Goal: Task Accomplishment & Management: Manage account settings

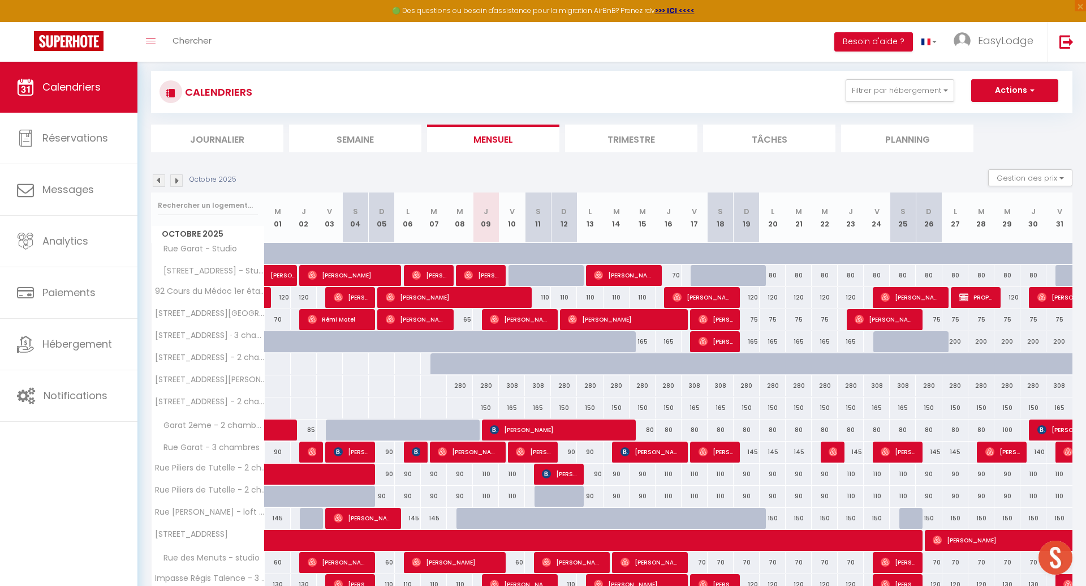
scroll to position [84, 0]
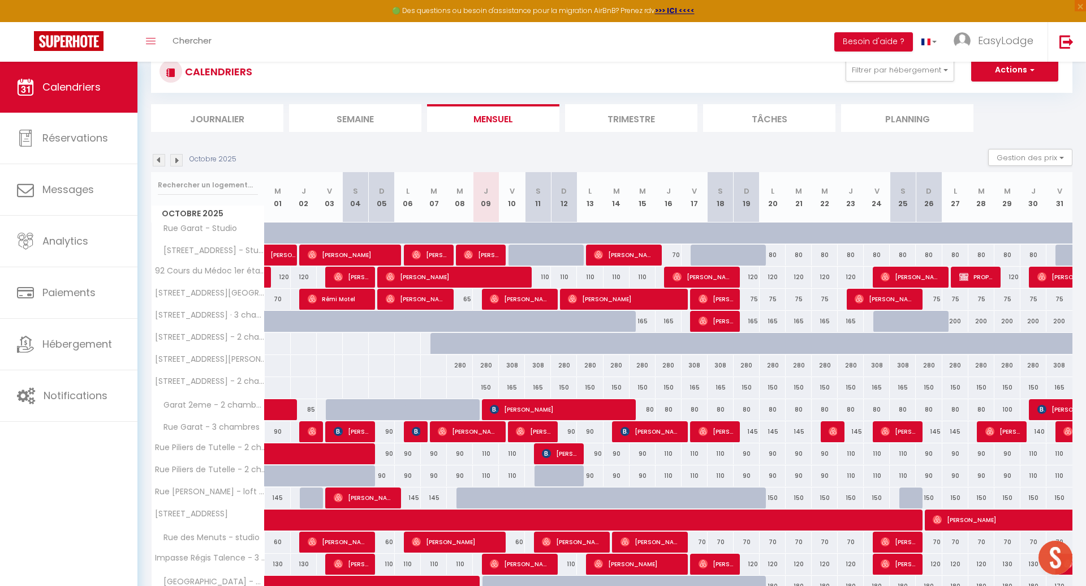
click at [547, 277] on div "110" at bounding box center [538, 277] width 26 height 21
type input "110"
type input "Sam 11 Octobre 2025"
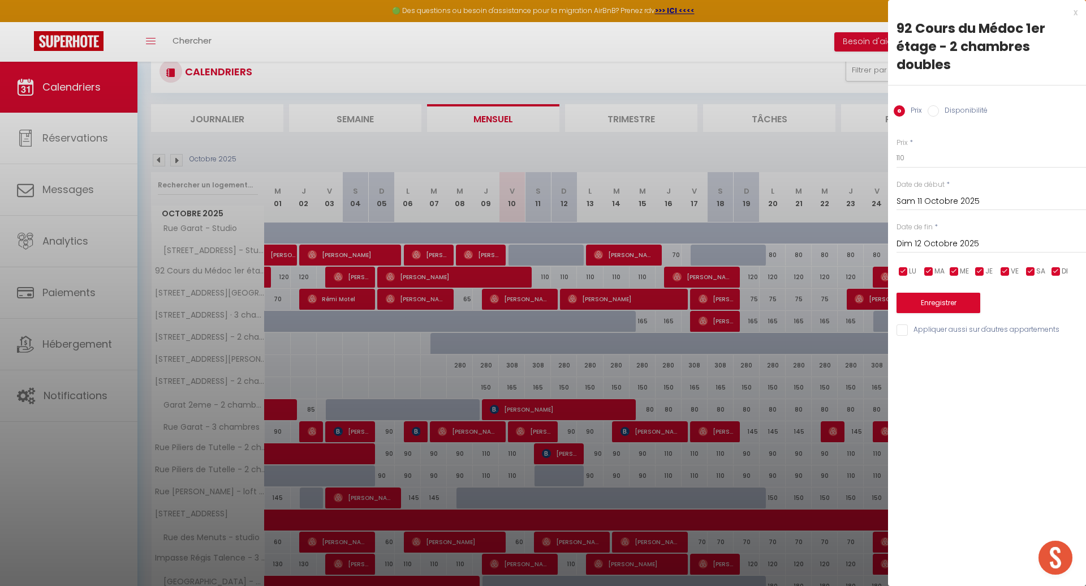
click at [975, 245] on input "Dim 12 Octobre 2025" at bounding box center [992, 244] width 190 height 15
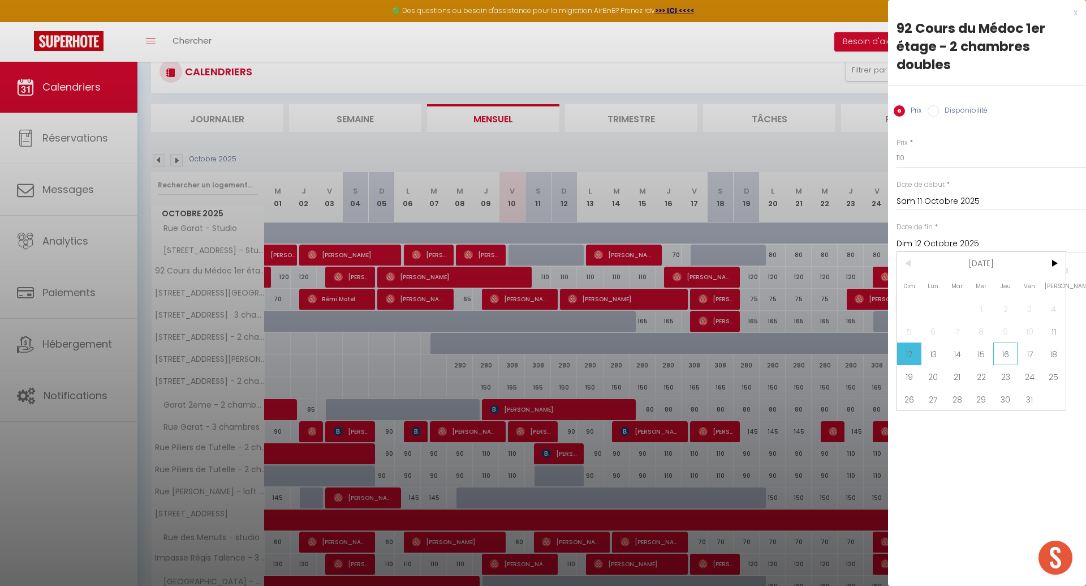
click at [1008, 352] on span "16" at bounding box center [1006, 353] width 24 height 23
type input "Jeu 16 Octobre 2025"
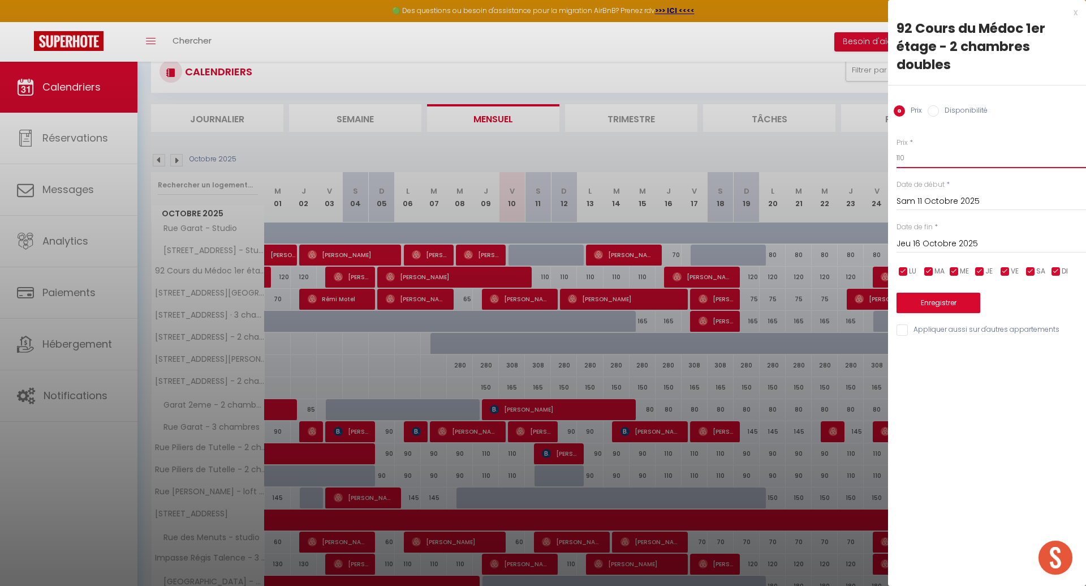
click at [922, 160] on input "110" at bounding box center [992, 158] width 190 height 20
type input "1"
type input "95"
click at [964, 303] on button "Enregistrer" at bounding box center [939, 303] width 84 height 20
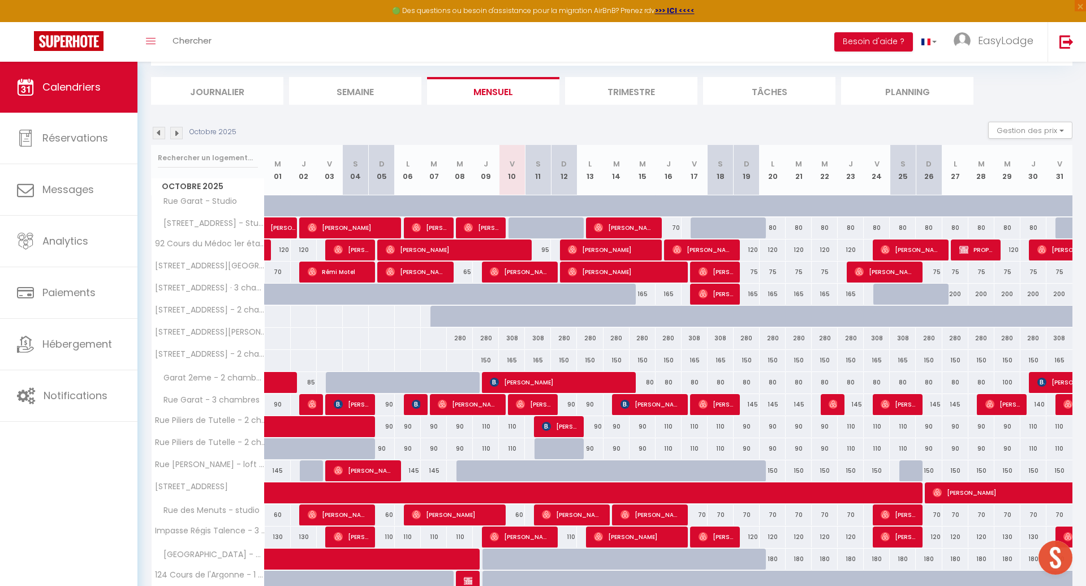
scroll to position [132, 0]
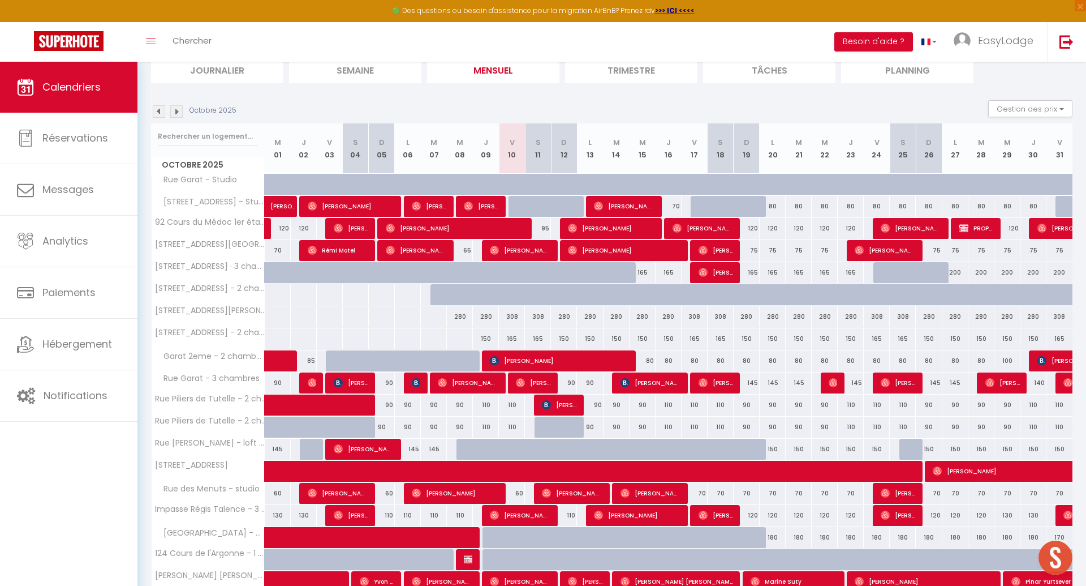
click at [460, 316] on div "280" at bounding box center [460, 316] width 26 height 21
type input "280"
type input "Mer 08 Octobre 2025"
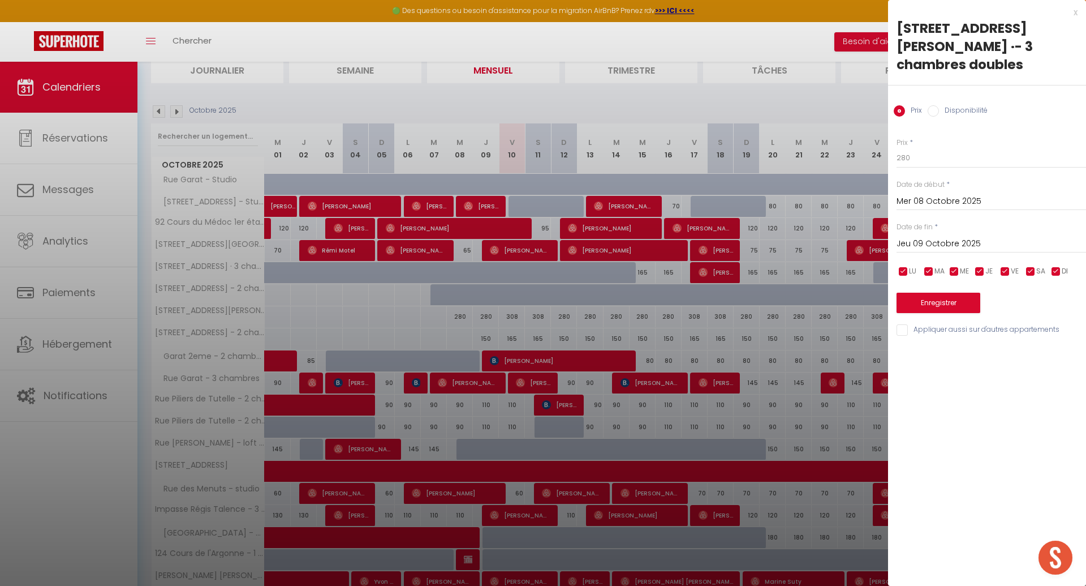
click at [974, 234] on div "Jeu 09 Octobre 2025 < [DATE] > Dim Lun Mar Mer Jeu Ven Sam 1 2 3 4 5 6 7 8 9 10…" at bounding box center [992, 243] width 190 height 20
click at [969, 237] on input "Jeu 09 Octobre 2025" at bounding box center [992, 244] width 190 height 15
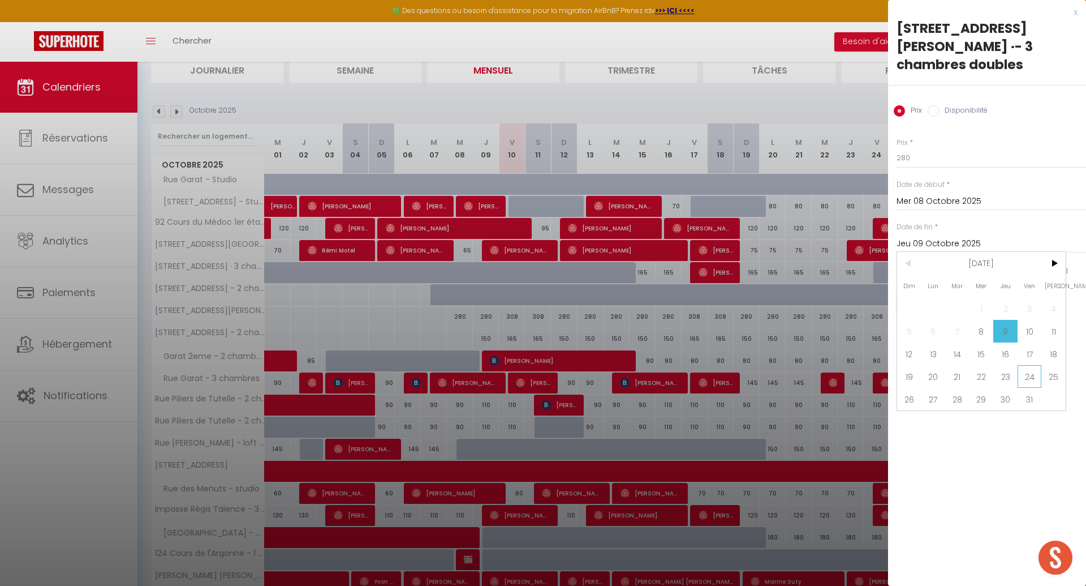
click at [1026, 365] on span "24" at bounding box center [1030, 376] width 24 height 23
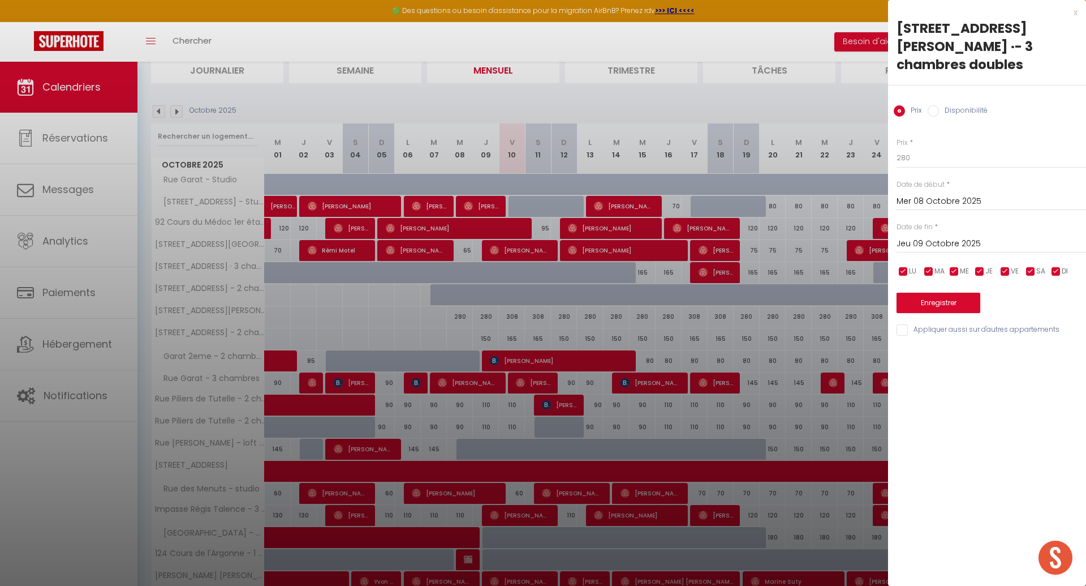
type input "Ven 24 Octobre 2025"
click at [920, 148] on input "280" at bounding box center [992, 158] width 190 height 20
type input "260"
click at [953, 293] on button "Enregistrer" at bounding box center [939, 303] width 84 height 20
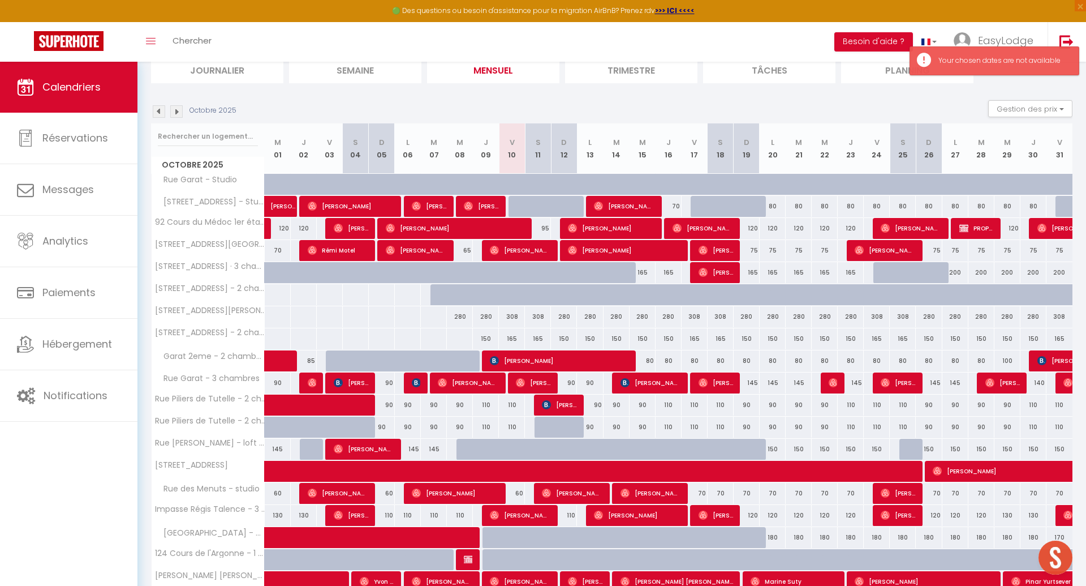
click at [514, 309] on div "308" at bounding box center [512, 316] width 26 height 21
type input "308"
type input "Ven 10 Octobre 2025"
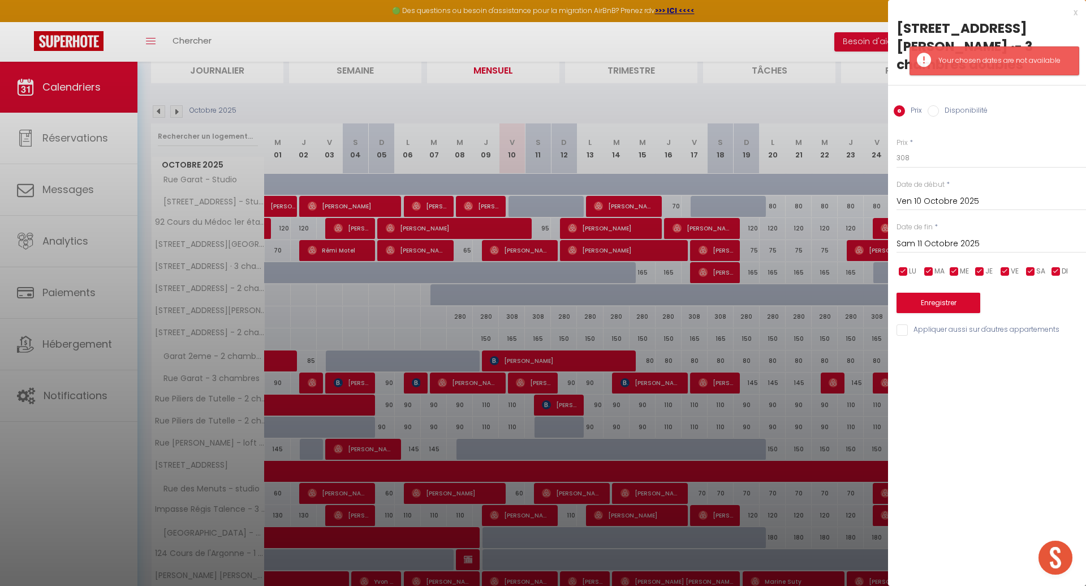
click at [942, 237] on input "Sam 11 Octobre 2025" at bounding box center [992, 244] width 190 height 15
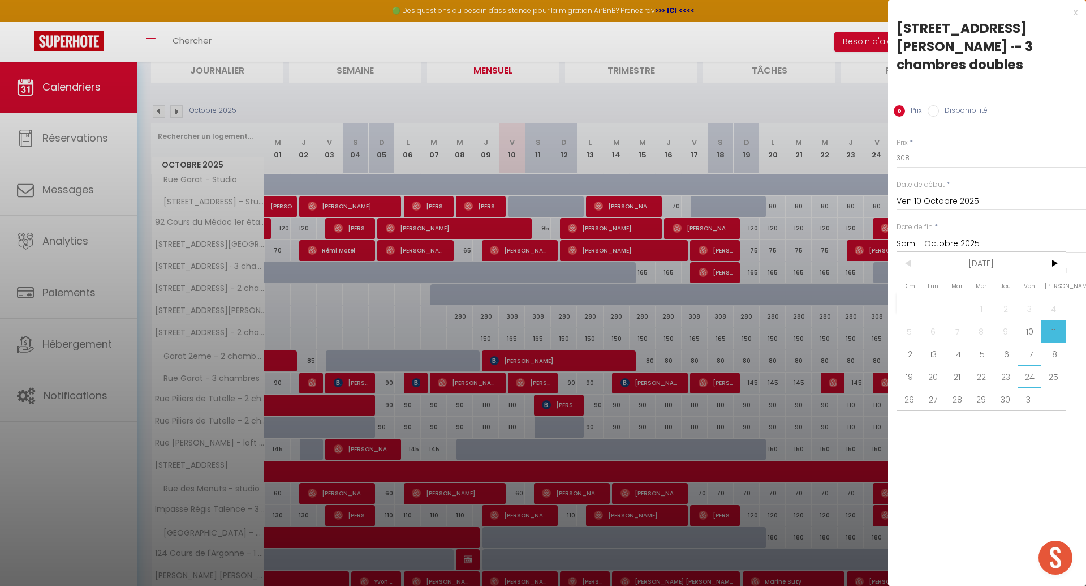
click at [1030, 365] on span "24" at bounding box center [1030, 376] width 24 height 23
type input "Ven 24 Octobre 2025"
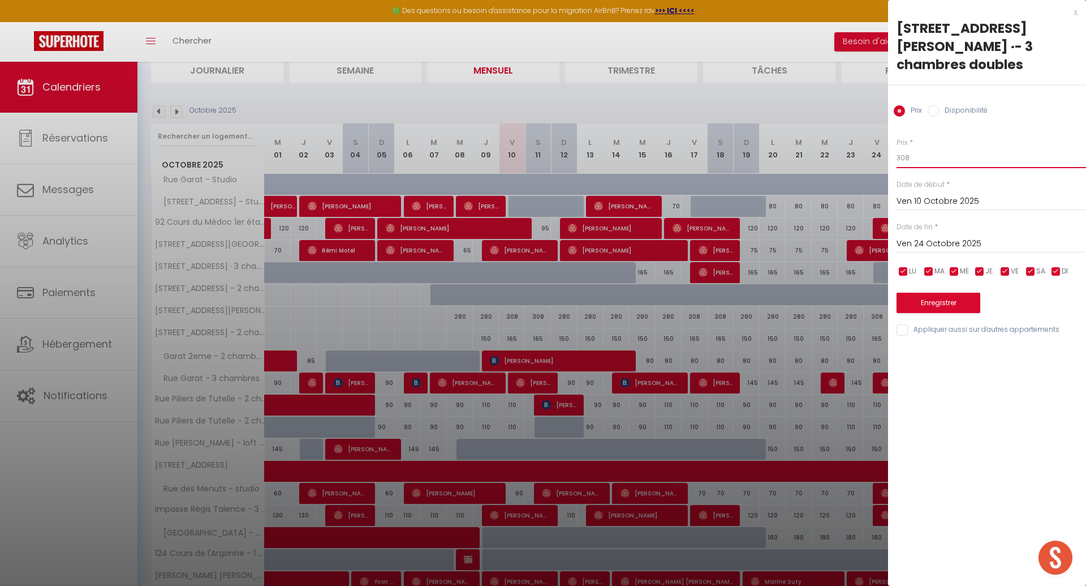
click at [922, 148] on input "308" at bounding box center [992, 158] width 190 height 20
type input "3"
type input "260"
click at [947, 293] on button "Enregistrer" at bounding box center [939, 303] width 84 height 20
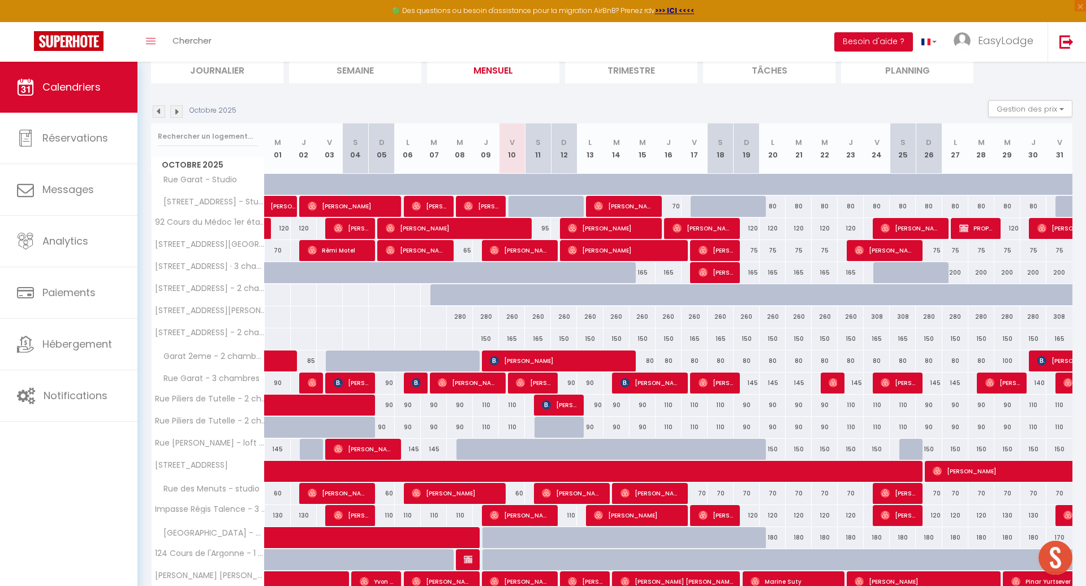
click at [488, 333] on div "150" at bounding box center [486, 338] width 26 height 21
type input "150"
type input "Jeu 09 Octobre 2025"
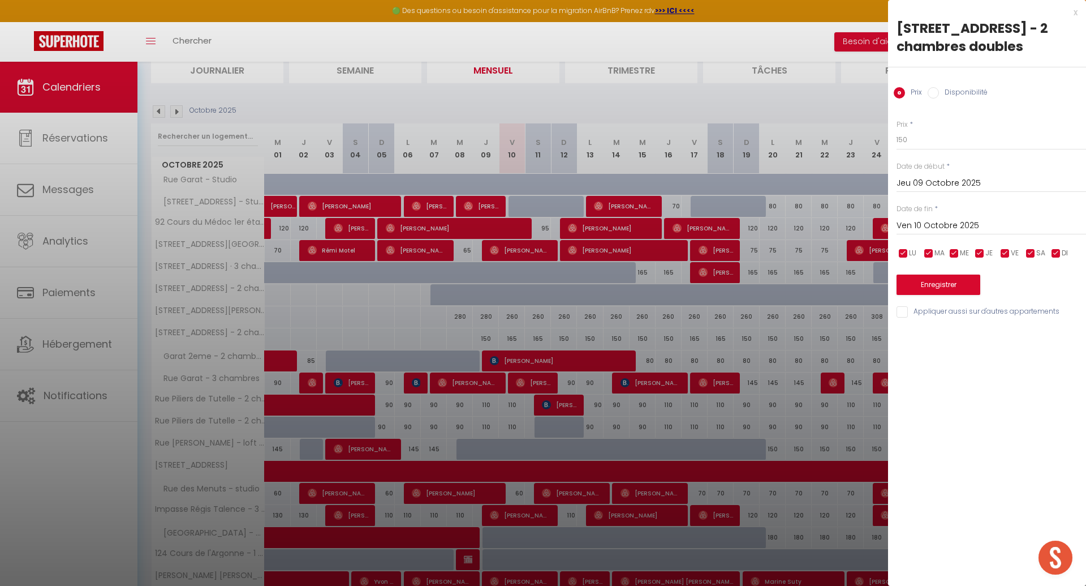
click at [973, 229] on input "Ven 10 Octobre 2025" at bounding box center [992, 225] width 190 height 15
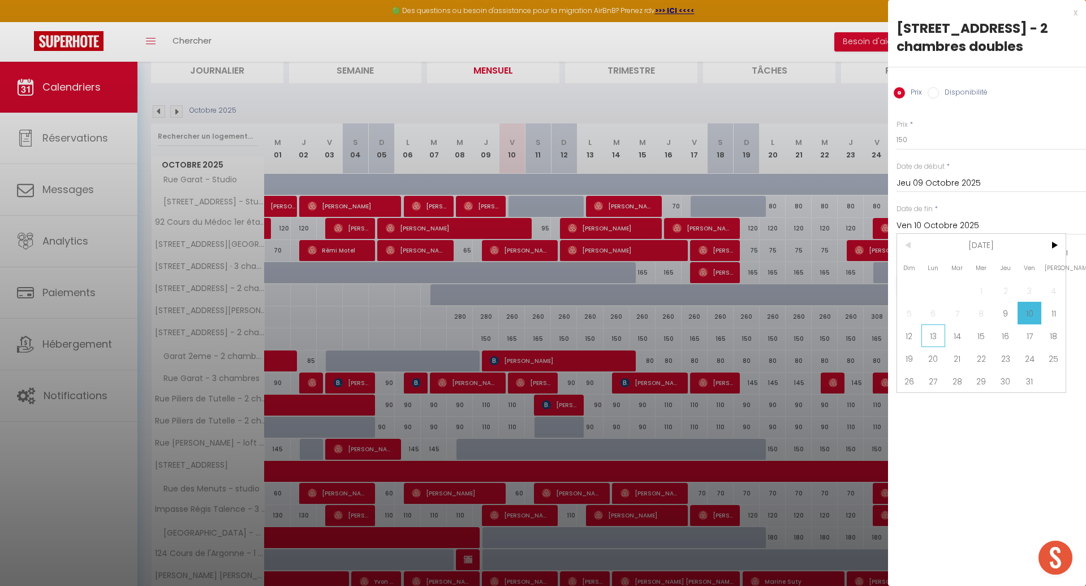
click at [936, 335] on span "13" at bounding box center [934, 335] width 24 height 23
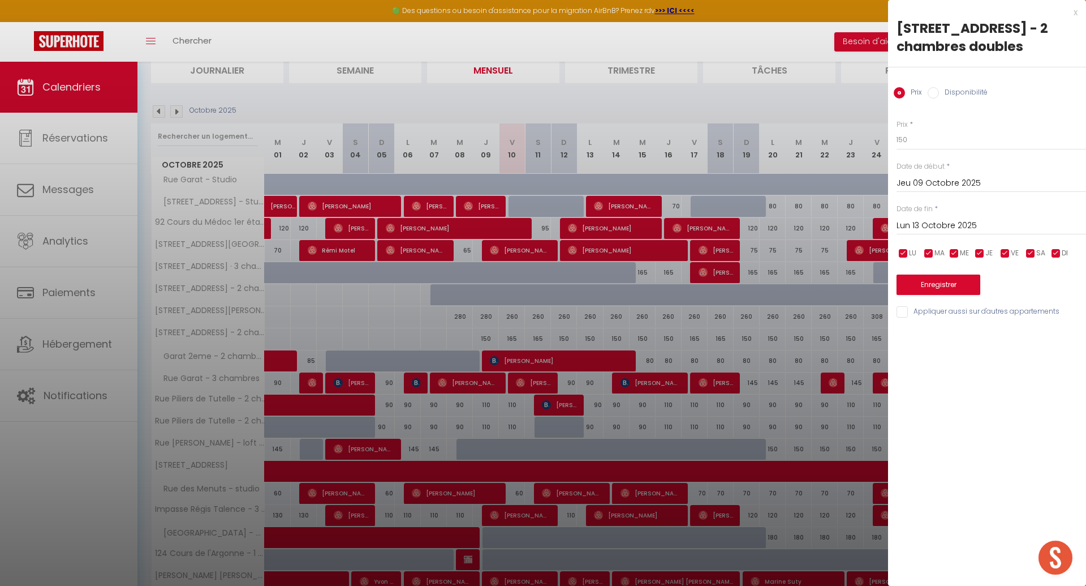
click at [936, 223] on input "Lun 13 Octobre 2025" at bounding box center [992, 225] width 190 height 15
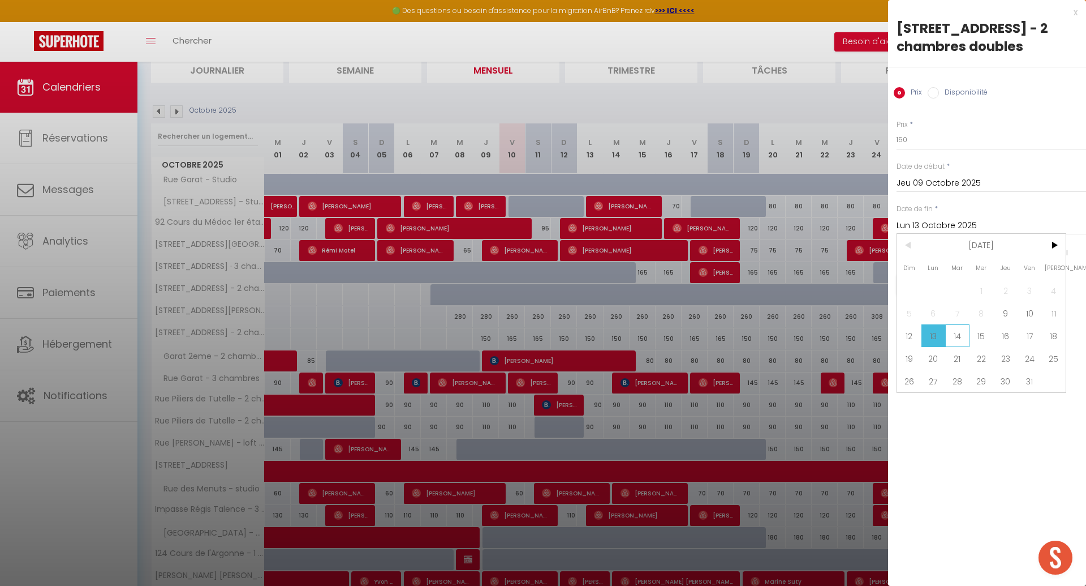
click at [958, 335] on span "14" at bounding box center [958, 335] width 24 height 23
type input "[DATE] Octobre 2025"
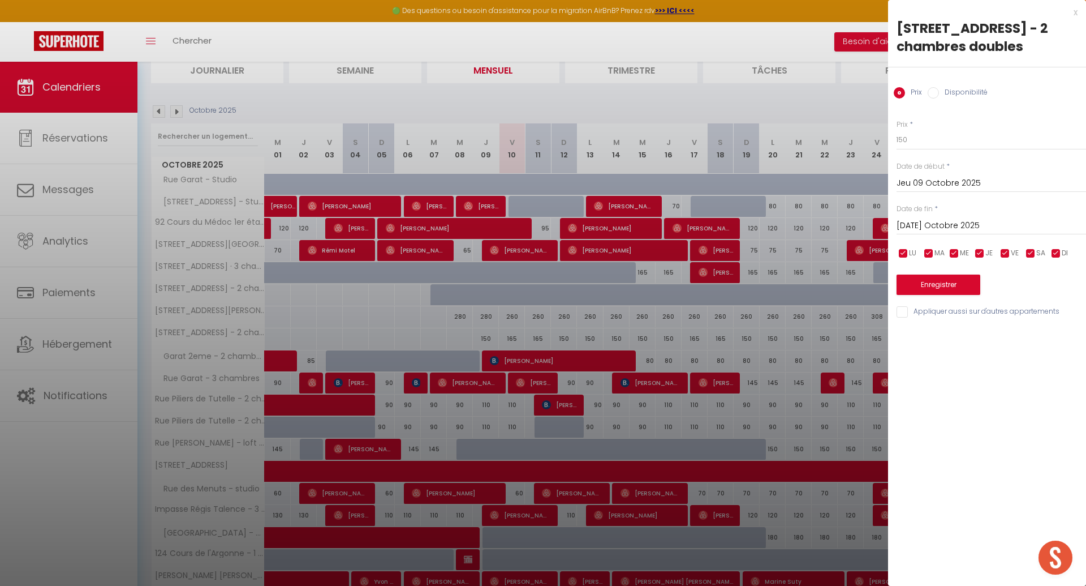
click at [936, 94] on input "Disponibilité" at bounding box center [933, 92] width 11 height 11
radio input "true"
radio input "false"
click at [932, 138] on select "Disponible Indisponible" at bounding box center [992, 141] width 190 height 22
select select "0"
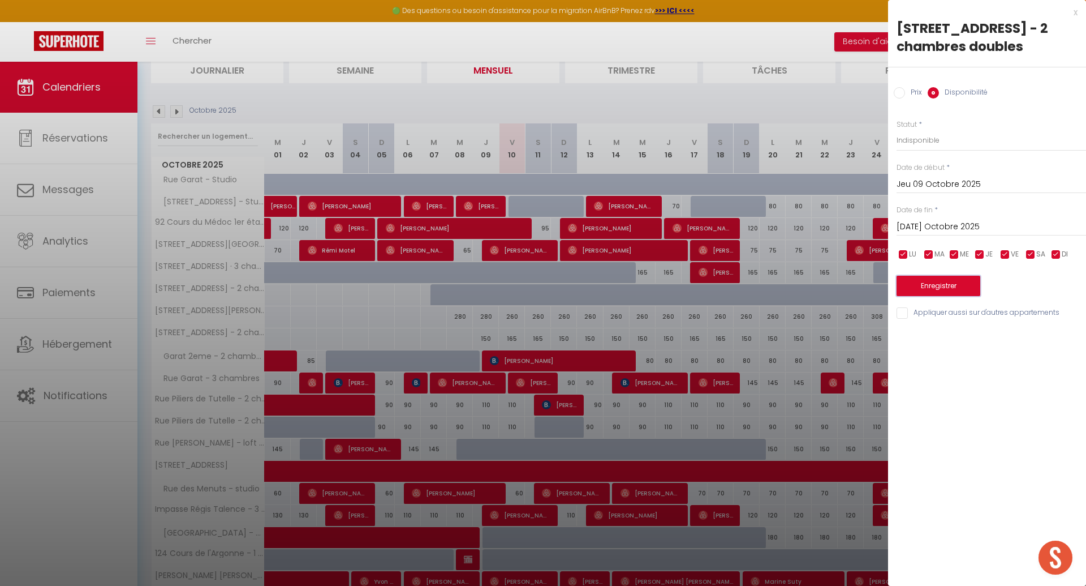
click at [940, 289] on button "Enregistrer" at bounding box center [939, 286] width 84 height 20
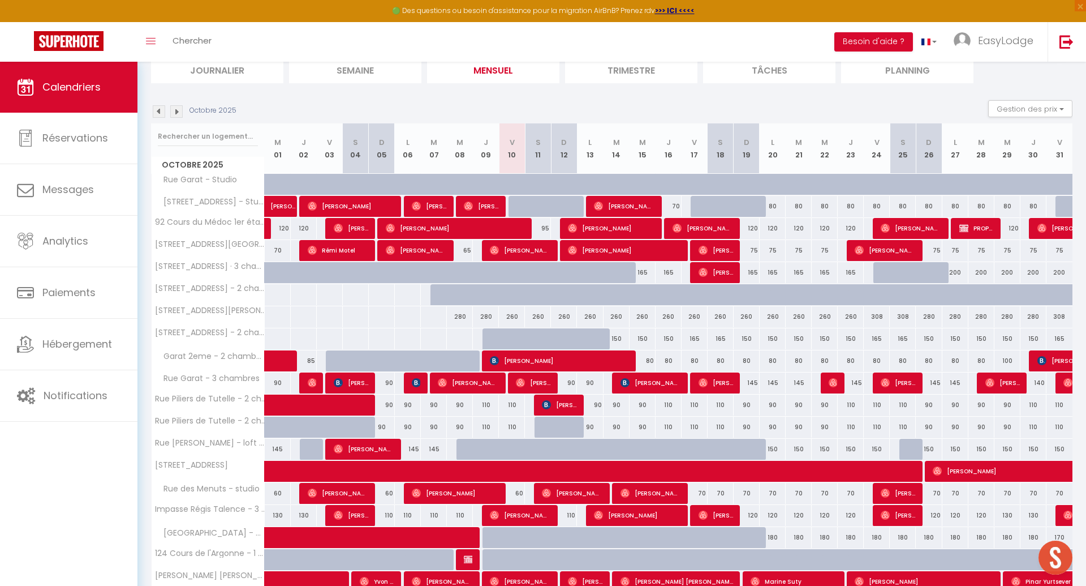
click at [617, 337] on div "150" at bounding box center [617, 338] width 26 height 21
select select "1"
type input "[DATE] Octobre 2025"
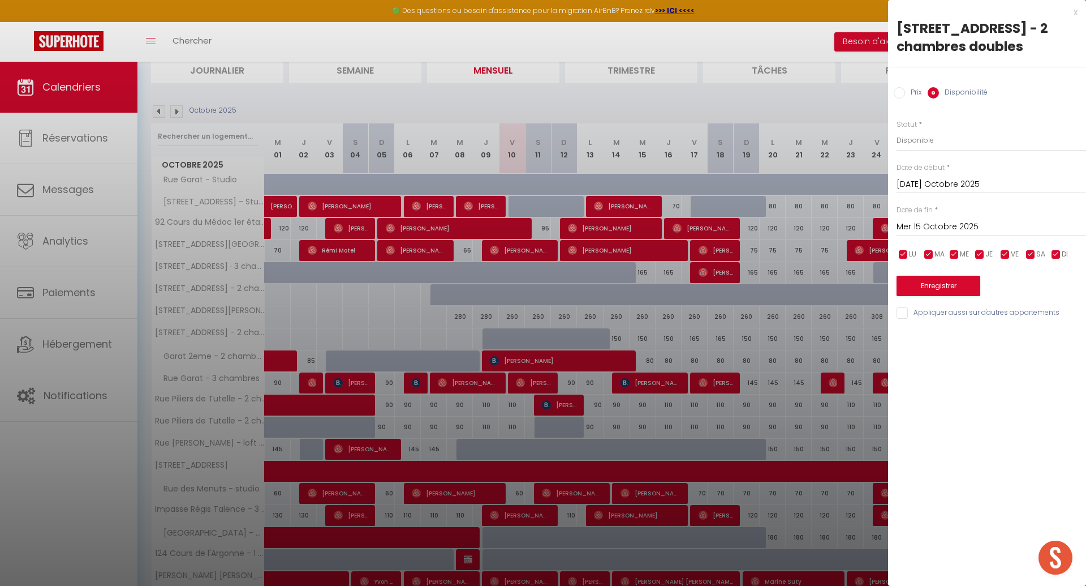
click at [956, 219] on div "Mer 15 Octobre 2025 < [DATE] > Dim Lun Mar Mer Jeu Ven Sam 1 2 3 4 5 6 7 8 9 10…" at bounding box center [992, 226] width 190 height 20
click at [967, 224] on input "Mer 15 Octobre 2025" at bounding box center [992, 227] width 190 height 15
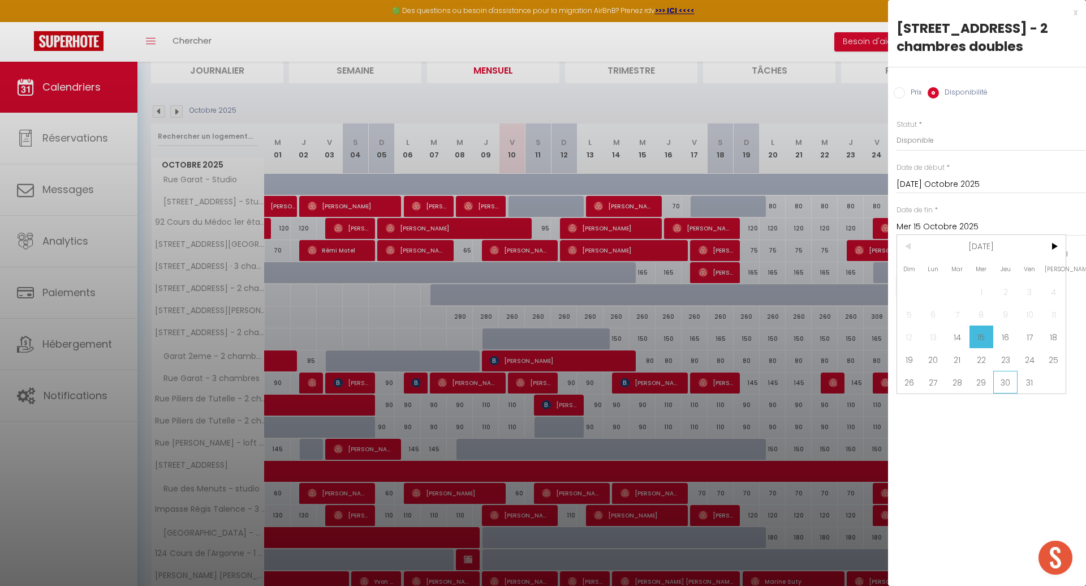
click at [1005, 379] on span "30" at bounding box center [1006, 382] width 24 height 23
type input "Jeu 30 Octobre 2025"
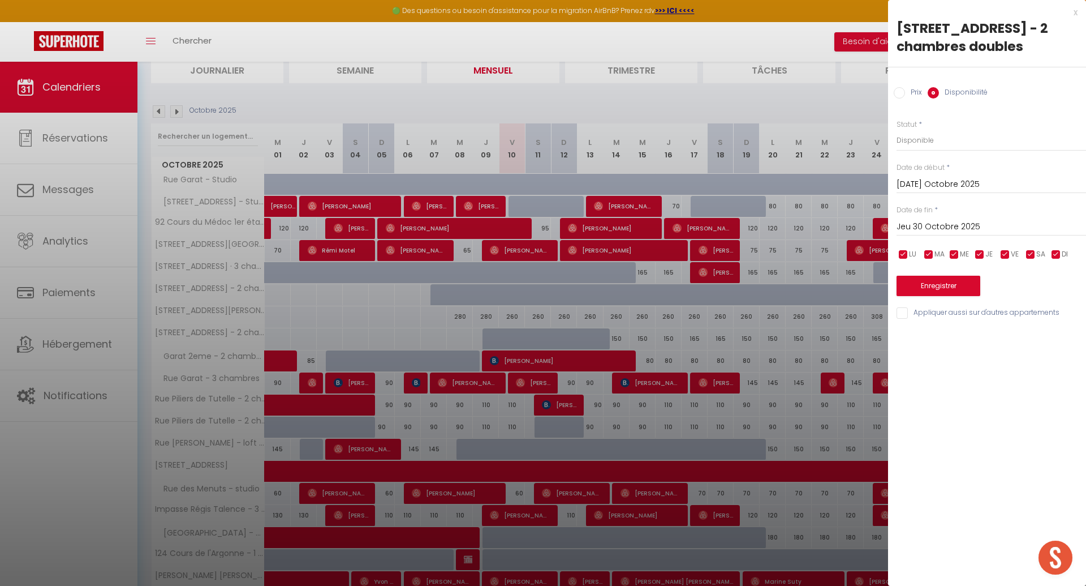
click at [901, 93] on input "Prix" at bounding box center [899, 92] width 11 height 11
radio input "true"
radio input "false"
click at [922, 147] on input "150" at bounding box center [992, 140] width 190 height 20
type input "130"
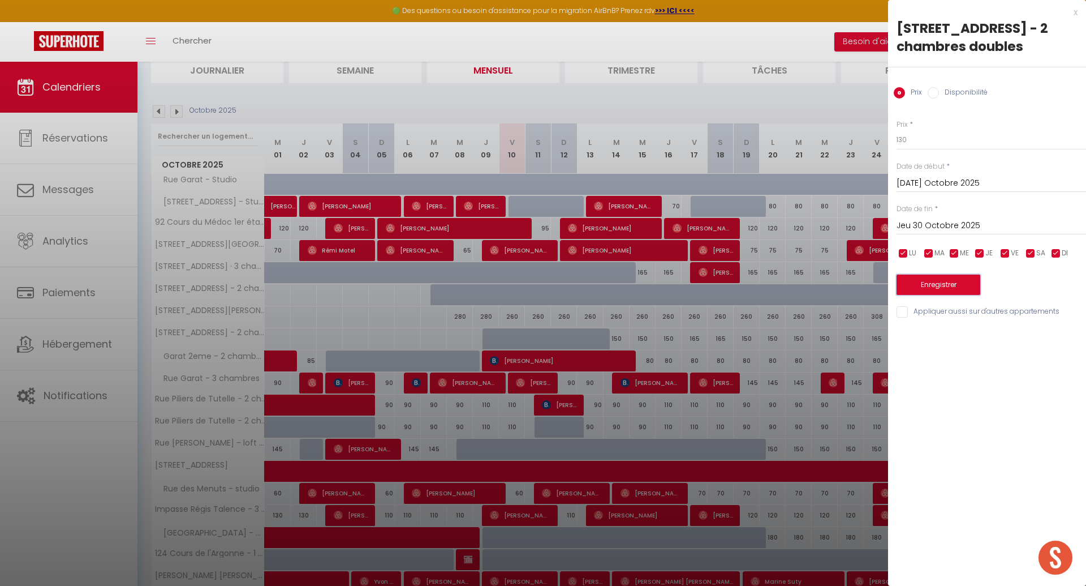
click at [948, 280] on button "Enregistrer" at bounding box center [939, 284] width 84 height 20
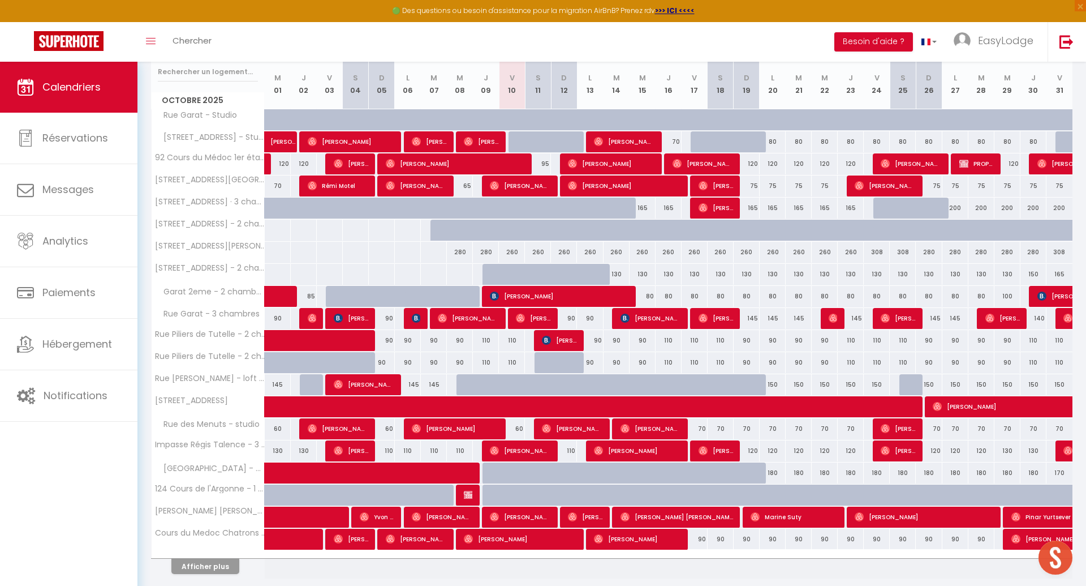
scroll to position [197, 0]
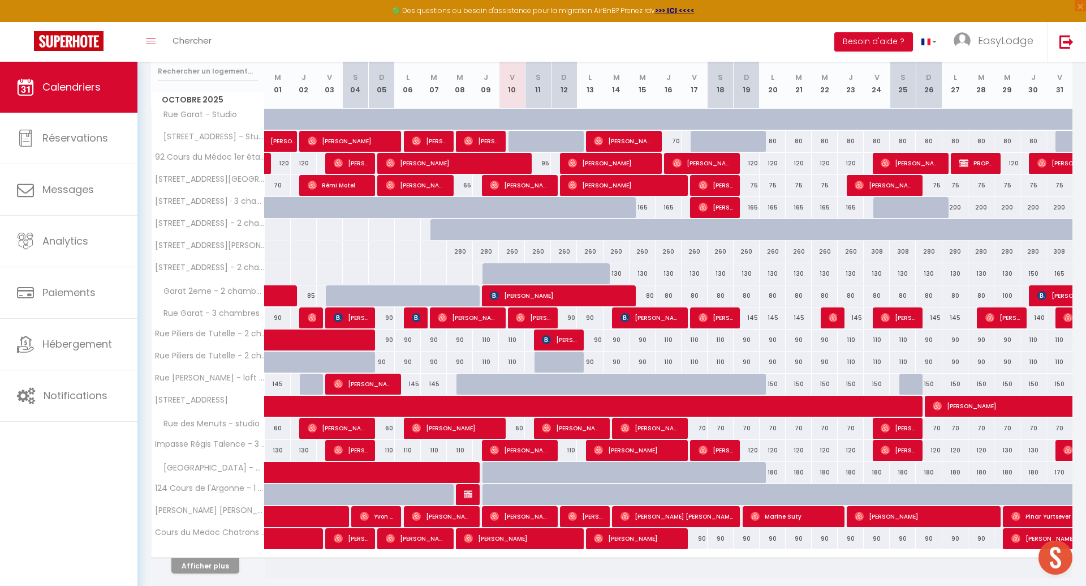
click at [751, 448] on div "120" at bounding box center [747, 450] width 26 height 21
type input "120"
type input "Dim 19 Octobre 2025"
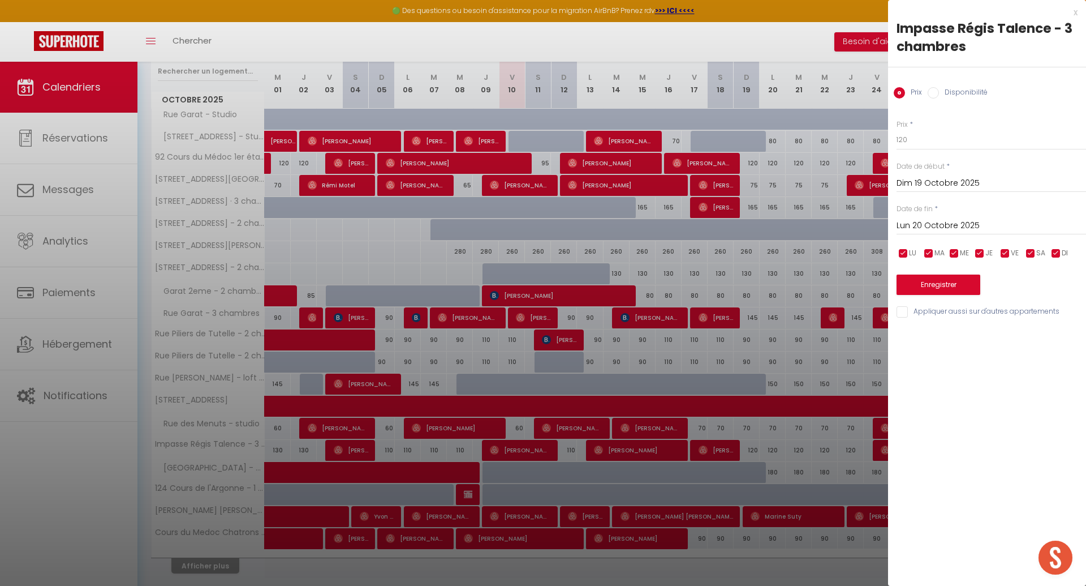
click at [933, 225] on input "Lun 20 Octobre 2025" at bounding box center [992, 225] width 190 height 15
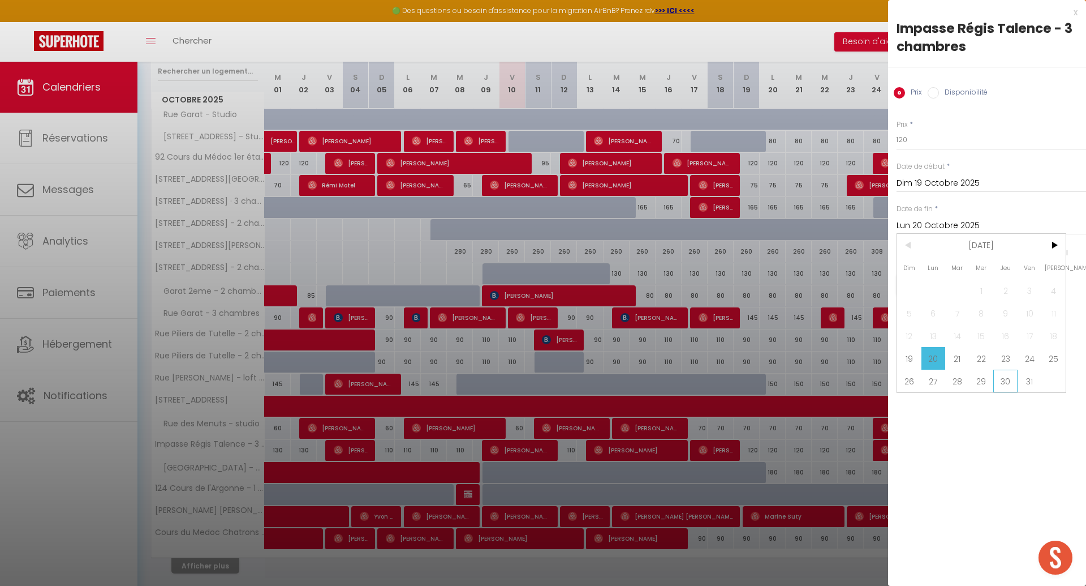
click at [1003, 380] on span "30" at bounding box center [1006, 380] width 24 height 23
type input "Jeu 30 Octobre 2025"
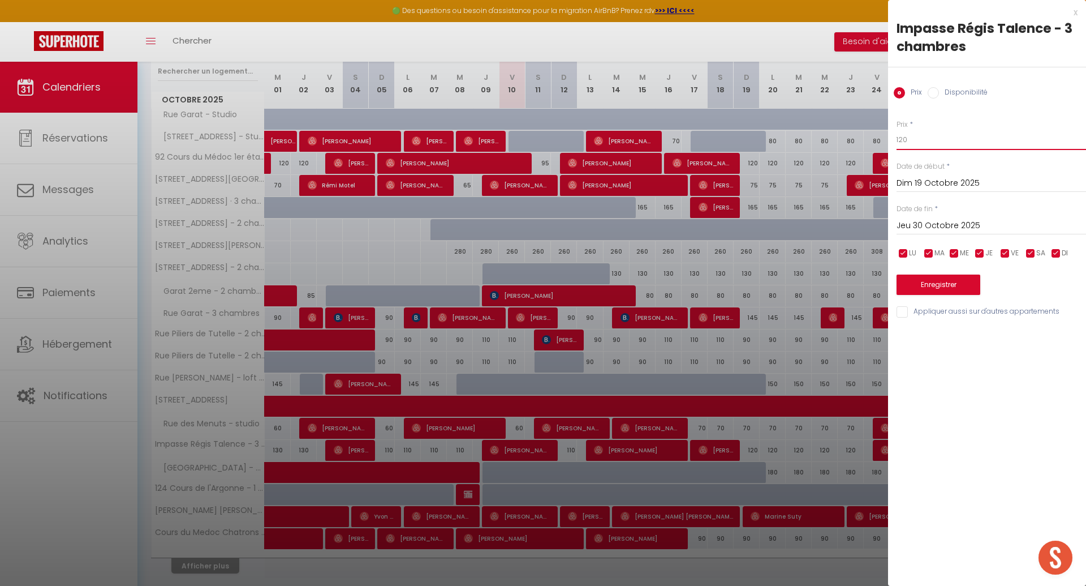
click at [912, 142] on input "120" at bounding box center [992, 140] width 190 height 20
type input "115"
click at [956, 285] on button "Enregistrer" at bounding box center [939, 284] width 84 height 20
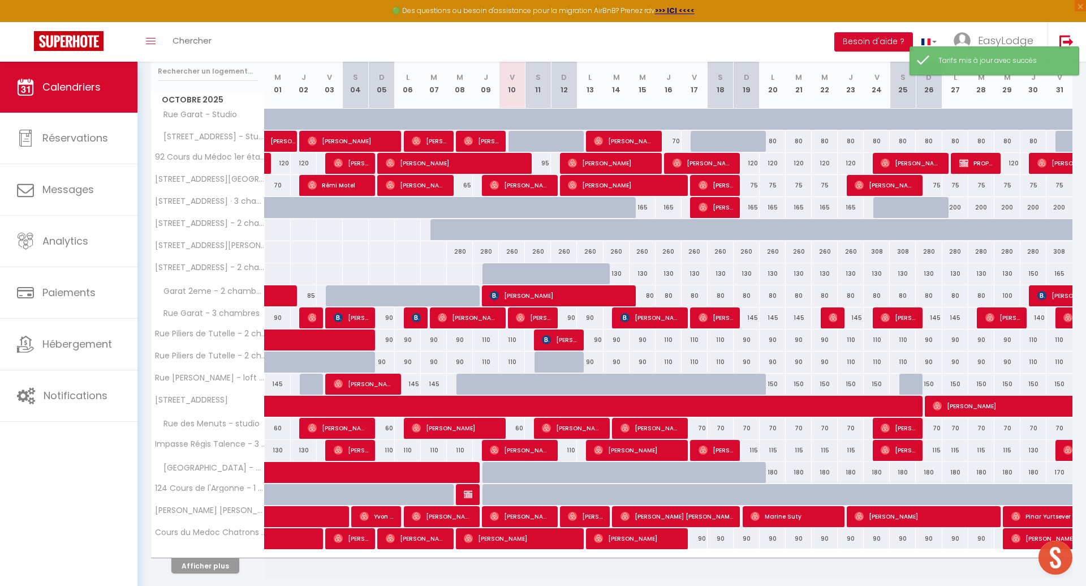
scroll to position [231, 0]
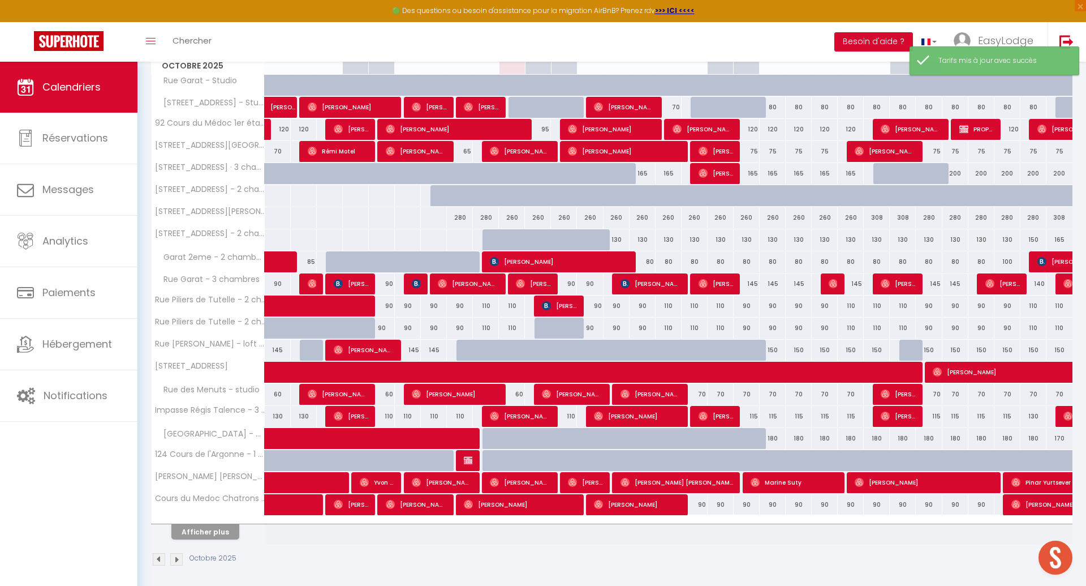
click at [702, 501] on div "90" at bounding box center [695, 504] width 26 height 21
type input "90"
type input "Ven 17 Octobre 2025"
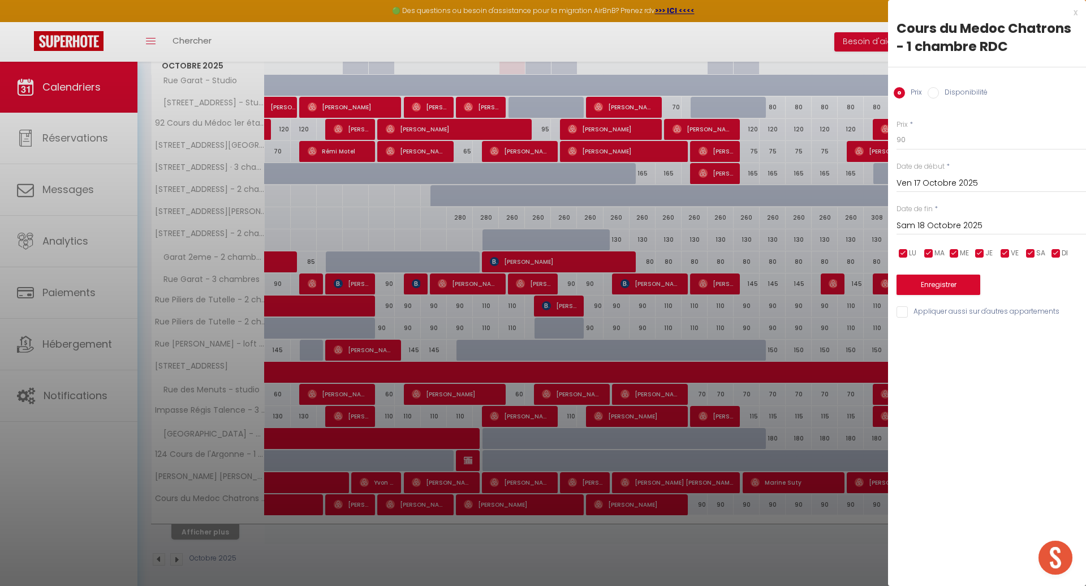
click at [948, 221] on input "Sam 18 Octobre 2025" at bounding box center [992, 225] width 190 height 15
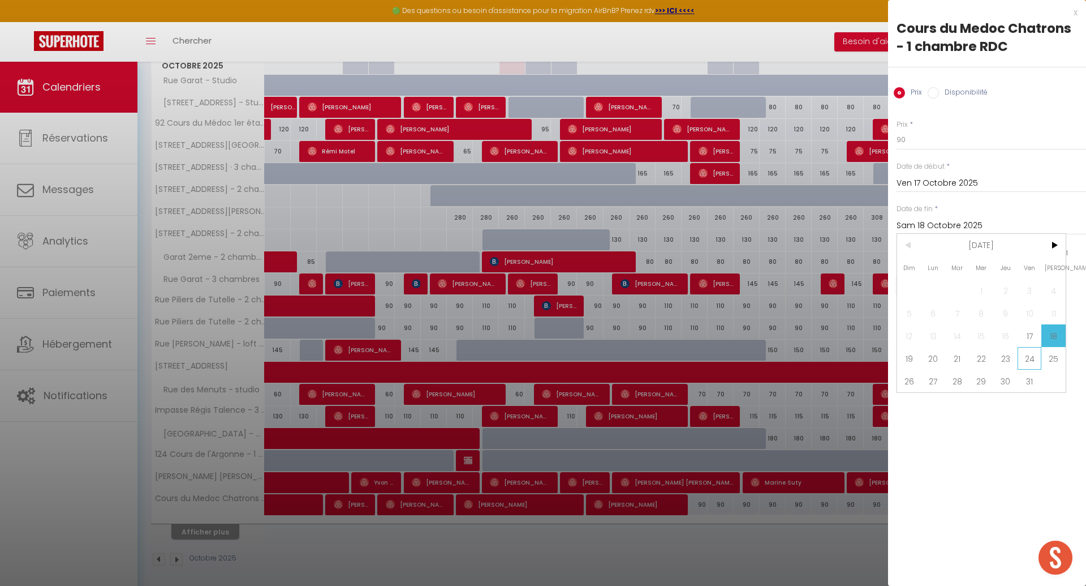
click at [1029, 359] on span "24" at bounding box center [1030, 358] width 24 height 23
type input "Ven 24 Octobre 2025"
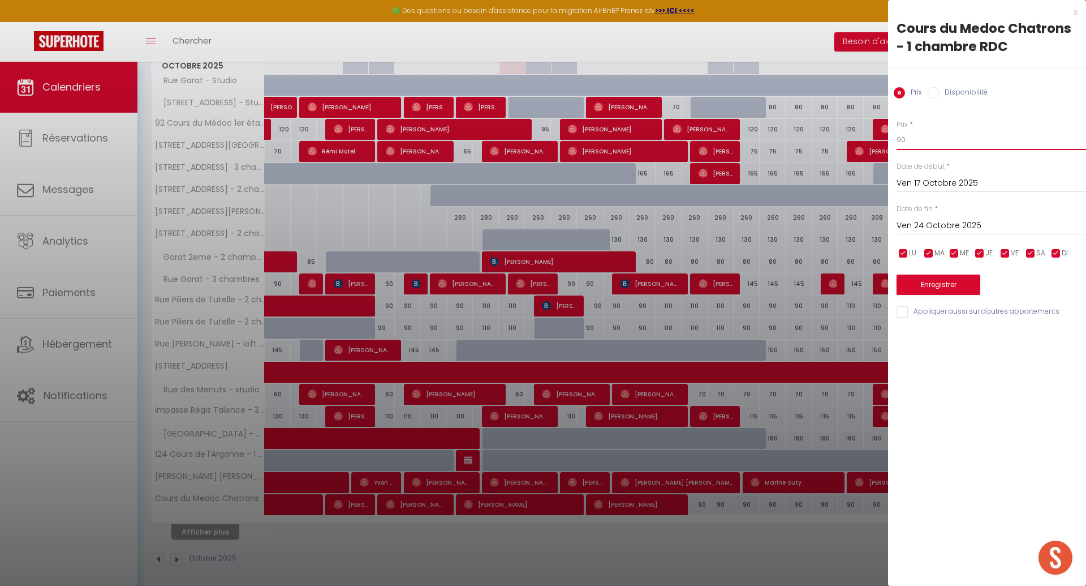
click at [919, 143] on input "90" at bounding box center [992, 140] width 190 height 20
type input "9"
type input "80"
click at [940, 287] on button "Enregistrer" at bounding box center [939, 284] width 84 height 20
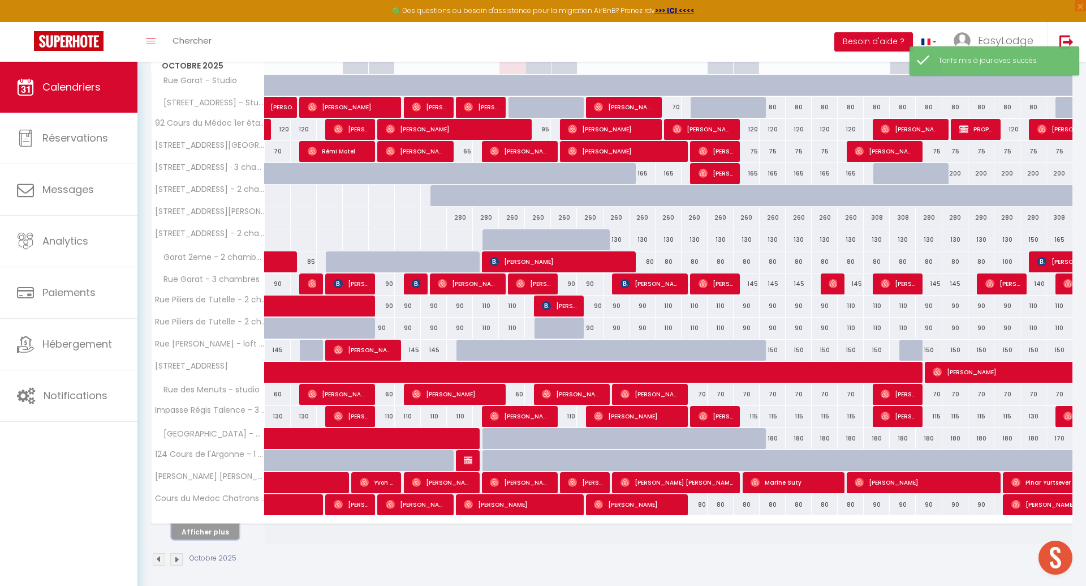
click at [212, 531] on button "Afficher plus" at bounding box center [205, 531] width 68 height 15
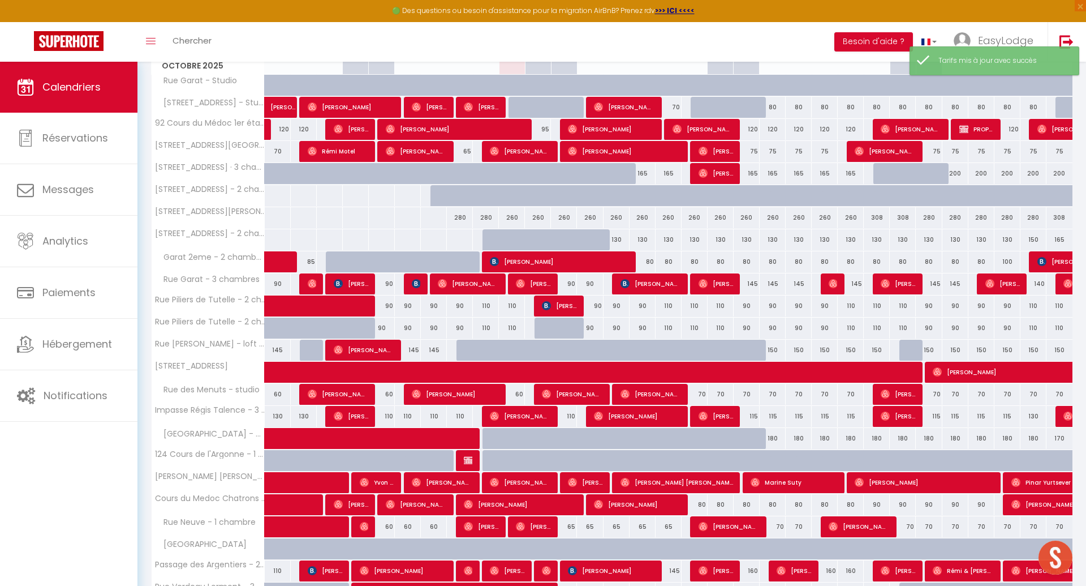
scroll to position [380, 0]
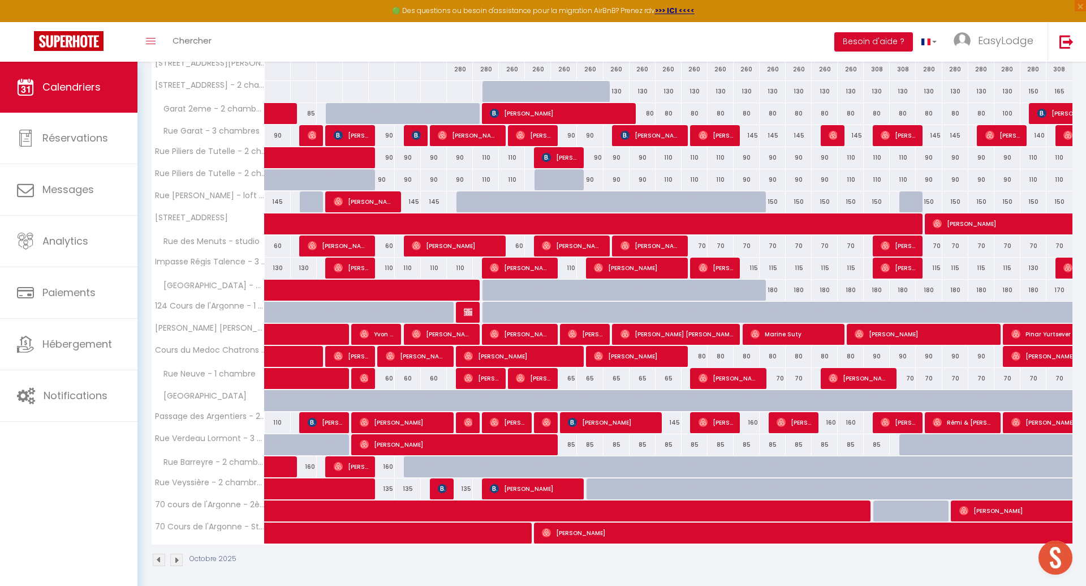
click at [571, 375] on div "65" at bounding box center [564, 378] width 26 height 21
type input "65"
type input "Dim 12 Octobre 2025"
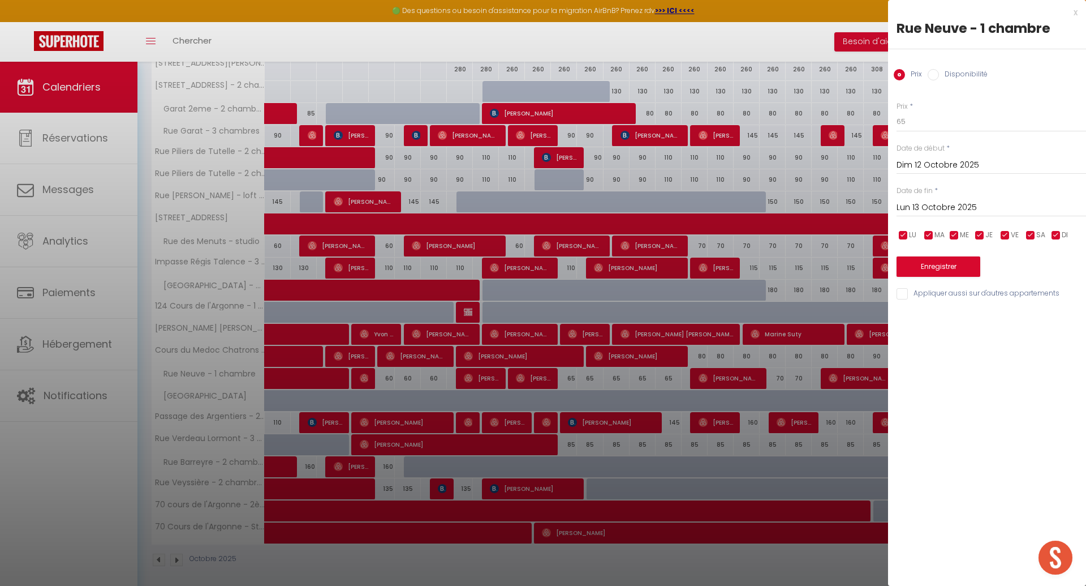
click at [951, 203] on input "Lun 13 Octobre 2025" at bounding box center [992, 207] width 190 height 15
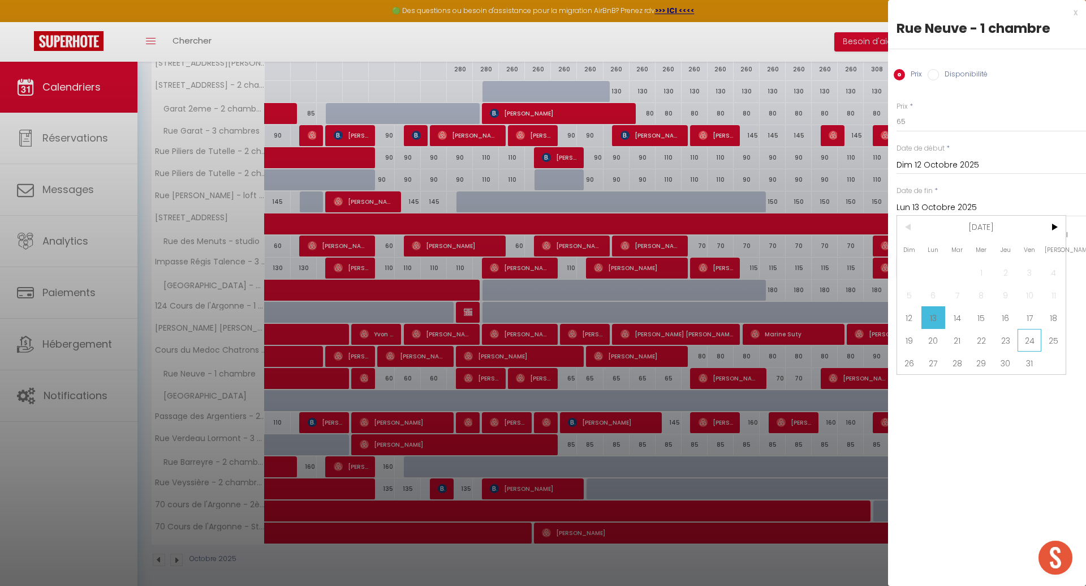
click at [1028, 337] on span "24" at bounding box center [1030, 340] width 24 height 23
type input "Ven 24 Octobre 2025"
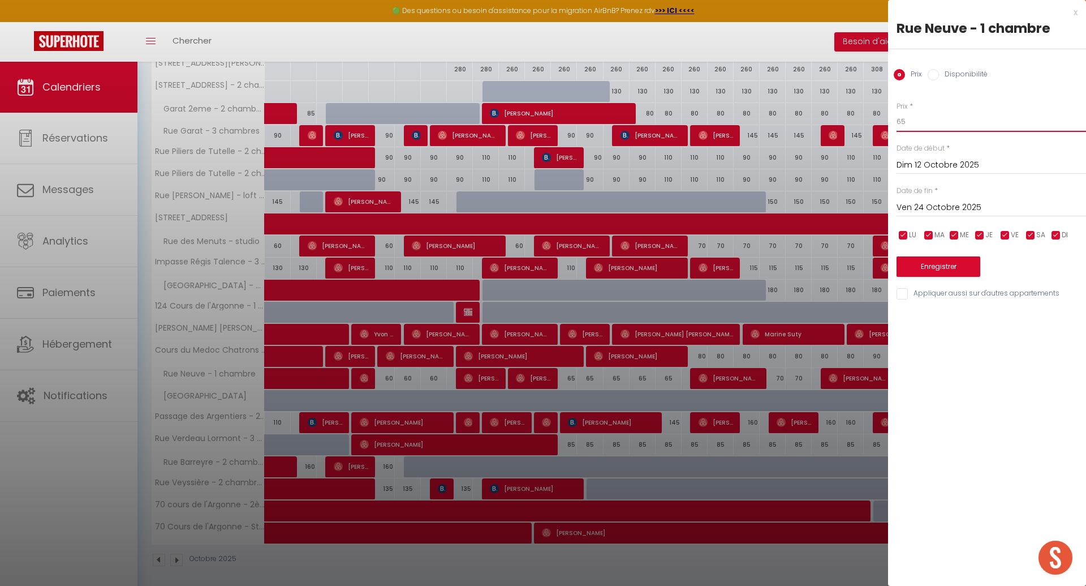
click at [909, 124] on input "65" at bounding box center [992, 121] width 190 height 20
type input "60"
click at [950, 255] on div "Enregistrer" at bounding box center [992, 259] width 190 height 35
click at [949, 257] on button "Enregistrer" at bounding box center [939, 266] width 84 height 20
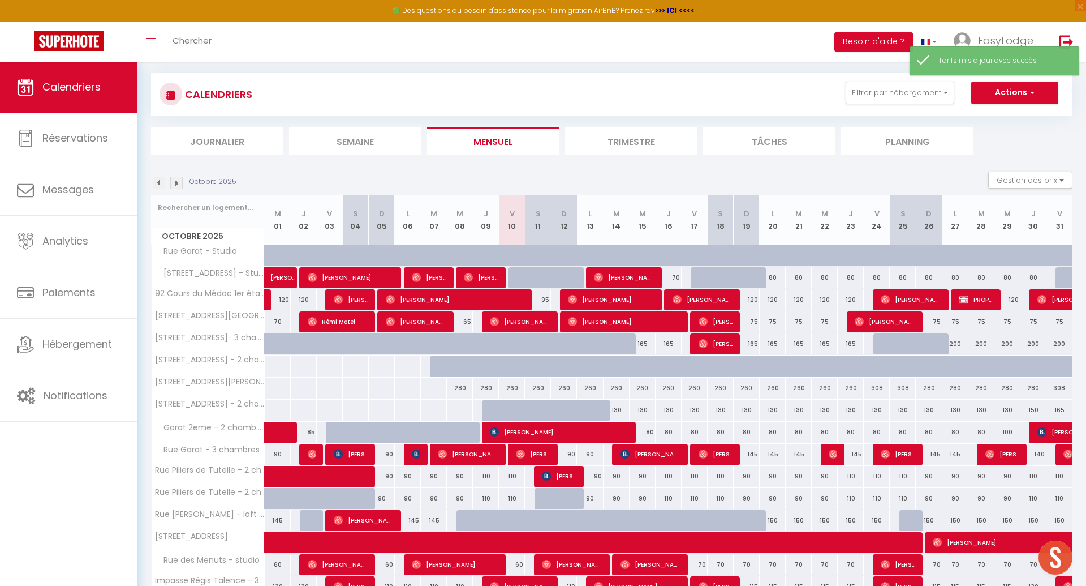
scroll to position [231, 0]
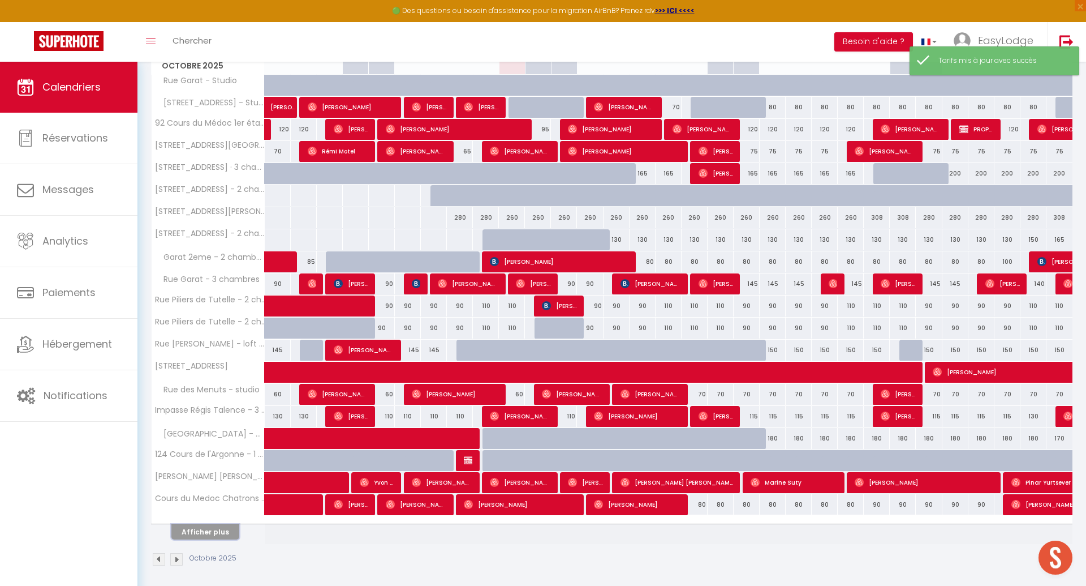
click at [223, 524] on button "Afficher plus" at bounding box center [205, 531] width 68 height 15
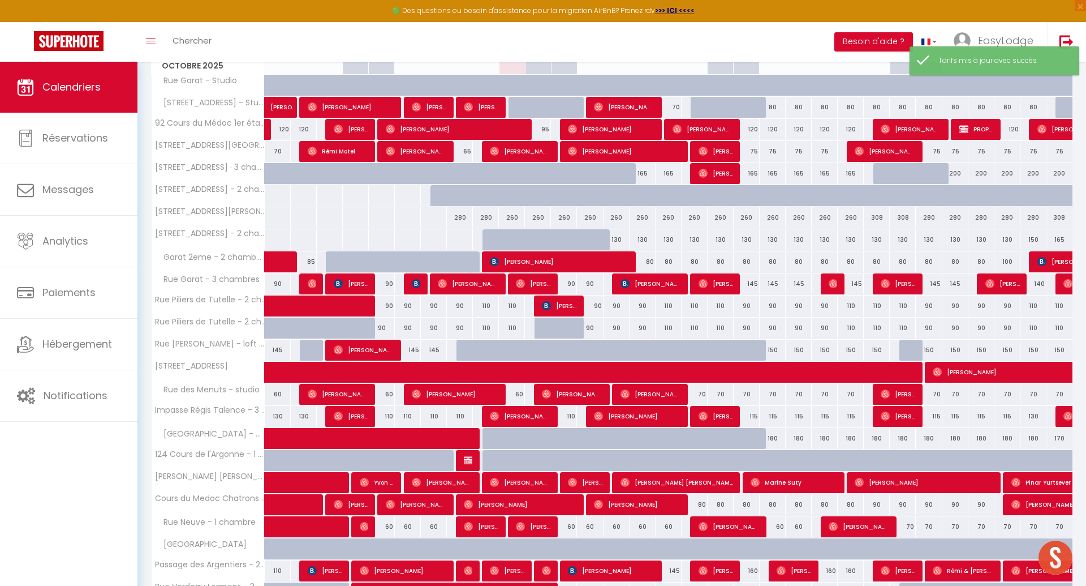
scroll to position [380, 0]
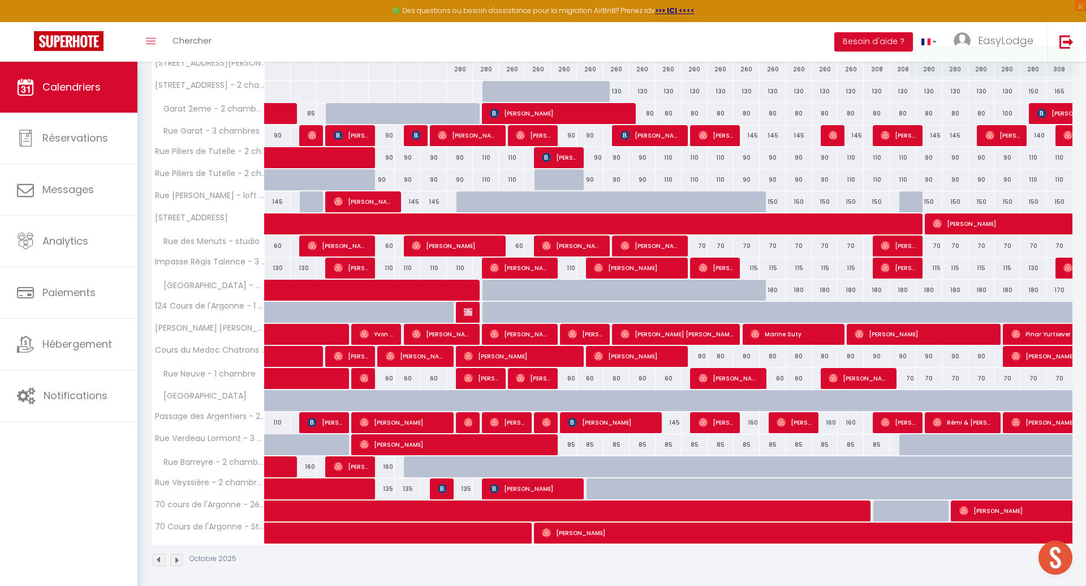
click at [571, 440] on div "85" at bounding box center [564, 444] width 26 height 21
type input "85"
type input "Dim 12 Octobre 2025"
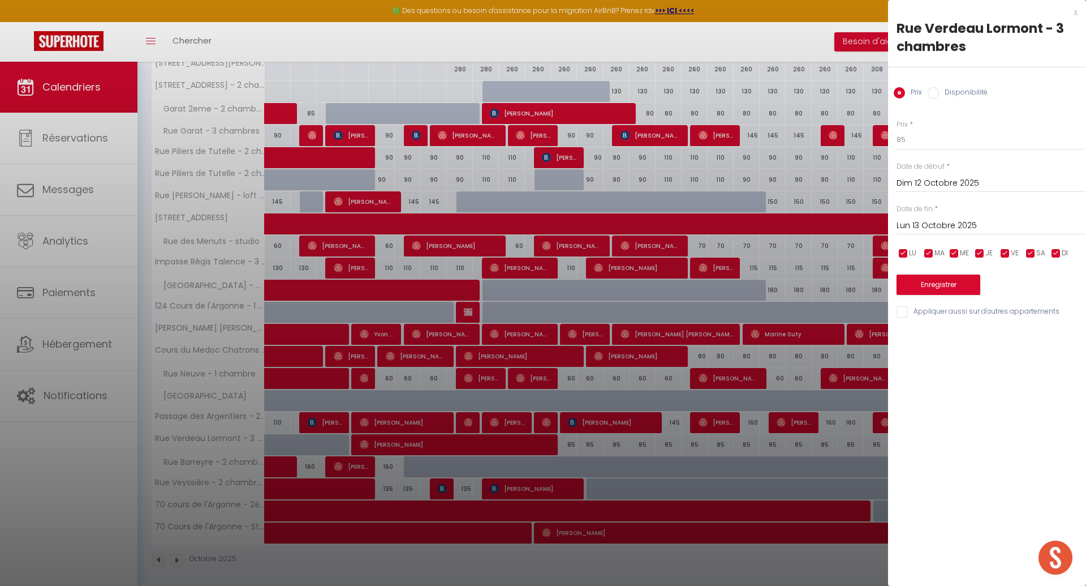
click at [967, 221] on input "Lun 13 Octobre 2025" at bounding box center [992, 225] width 190 height 15
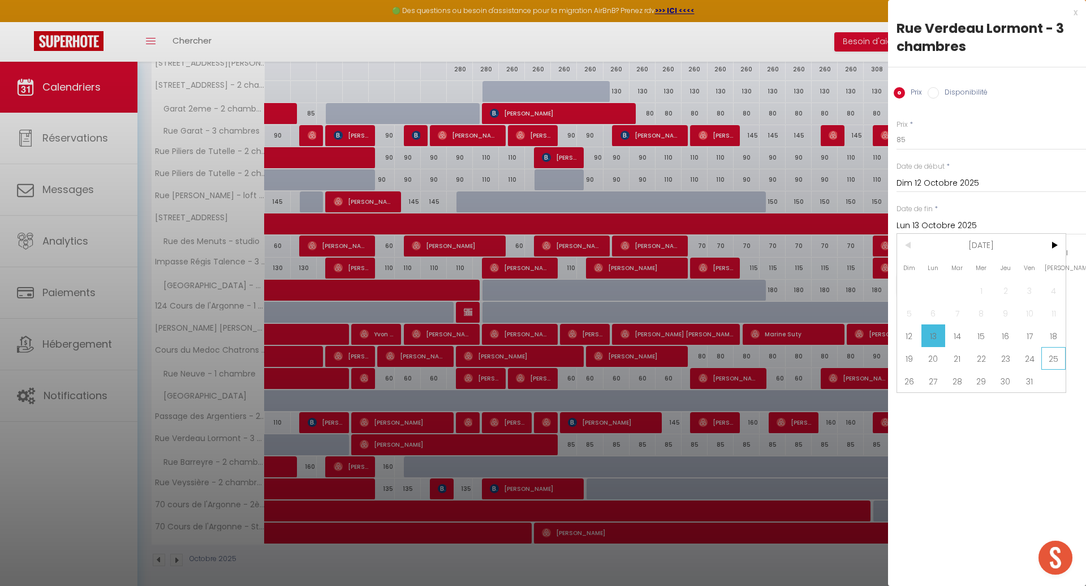
click at [1052, 350] on span "25" at bounding box center [1054, 358] width 24 height 23
type input "Sam 25 Octobre 2025"
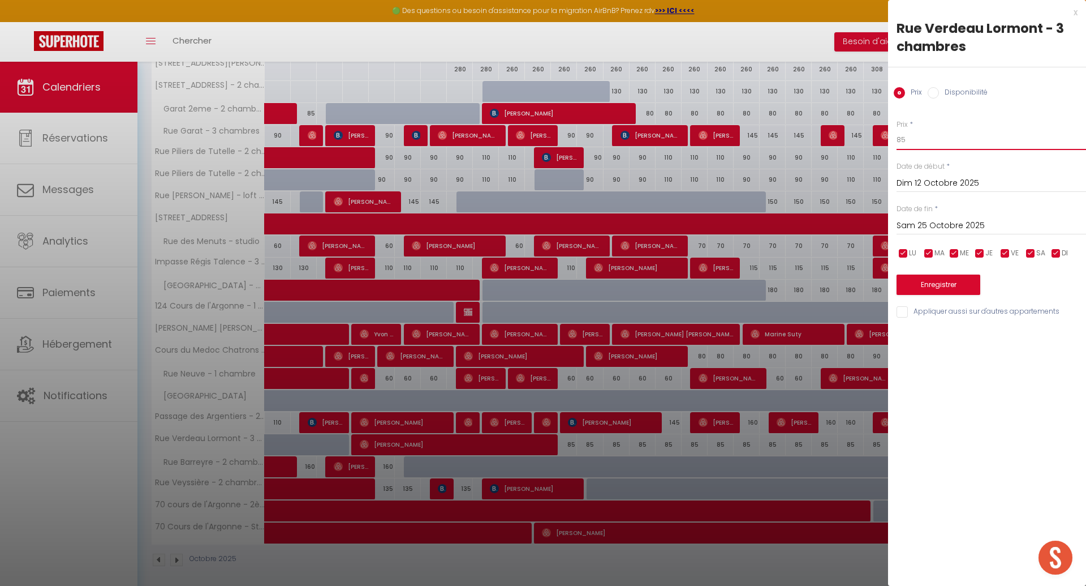
click at [934, 141] on input "85" at bounding box center [992, 140] width 190 height 20
type input "80"
click at [946, 282] on button "Enregistrer" at bounding box center [939, 284] width 84 height 20
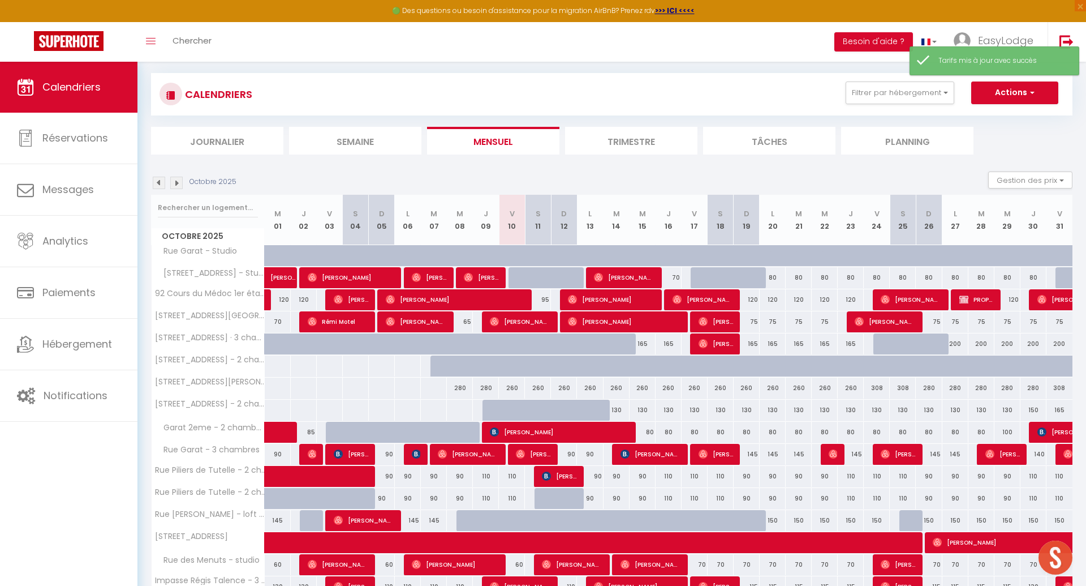
scroll to position [231, 0]
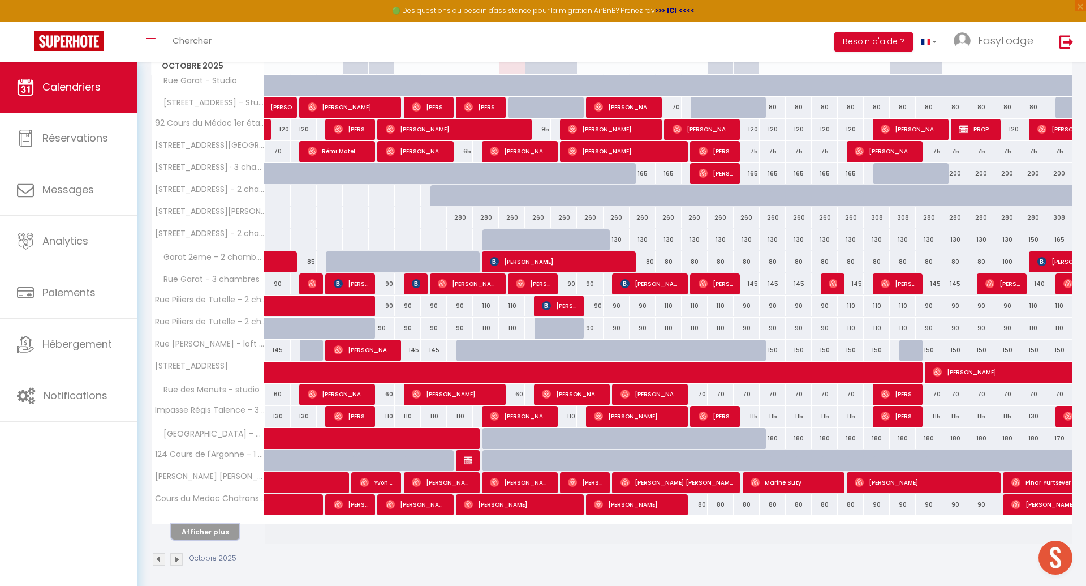
click at [204, 531] on button "Afficher plus" at bounding box center [205, 531] width 68 height 15
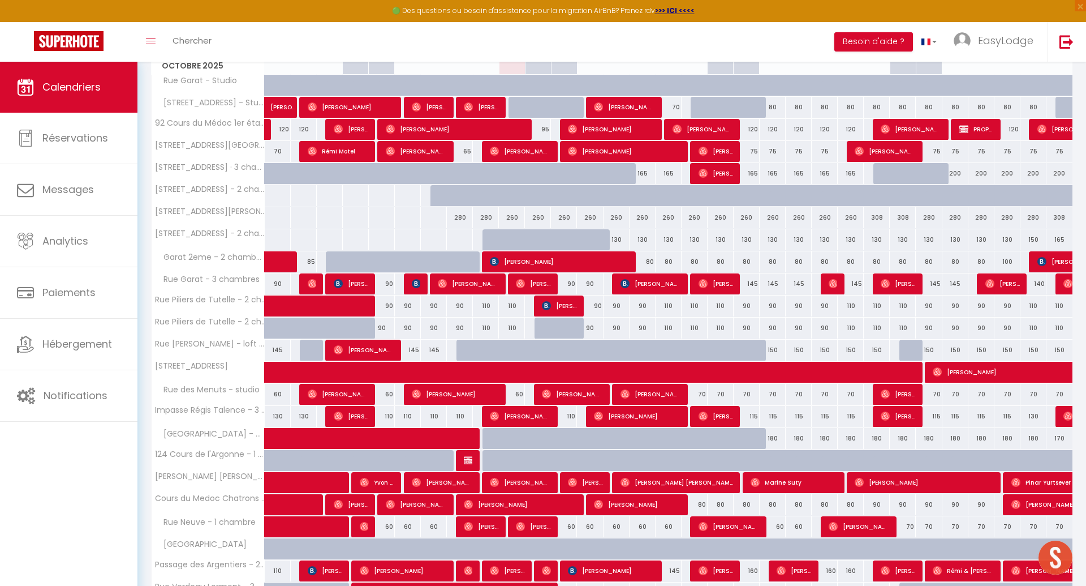
scroll to position [380, 0]
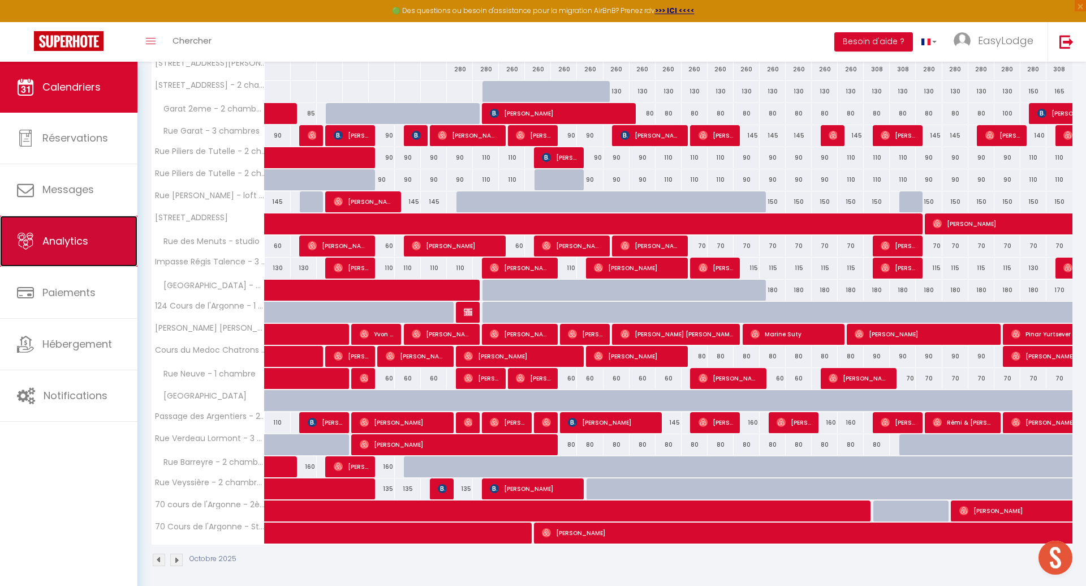
click at [58, 243] on span "Analytics" at bounding box center [65, 241] width 46 height 14
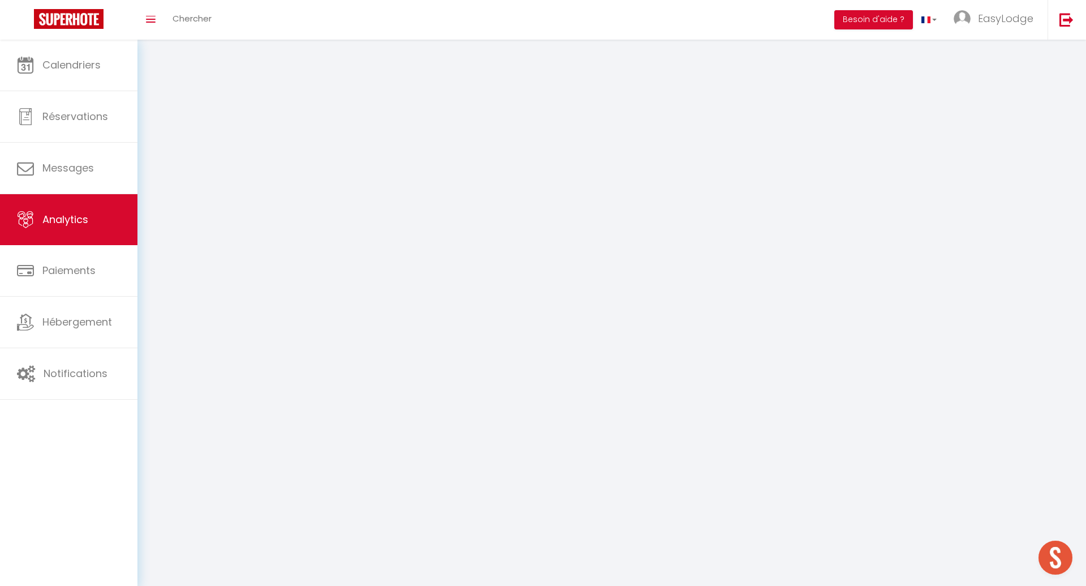
select select "2025"
select select "10"
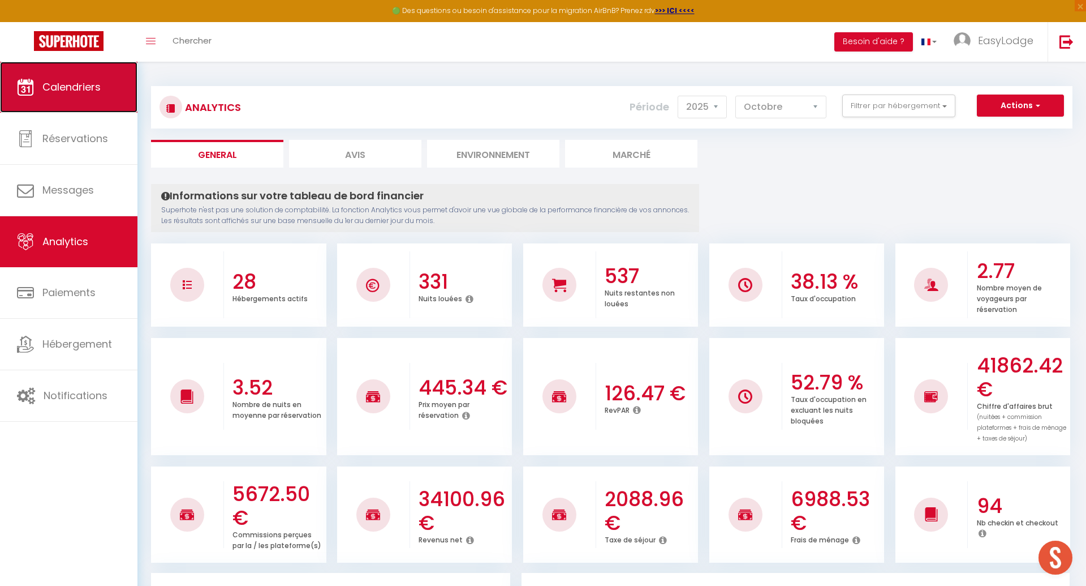
click at [70, 92] on span "Calendriers" at bounding box center [71, 87] width 58 height 14
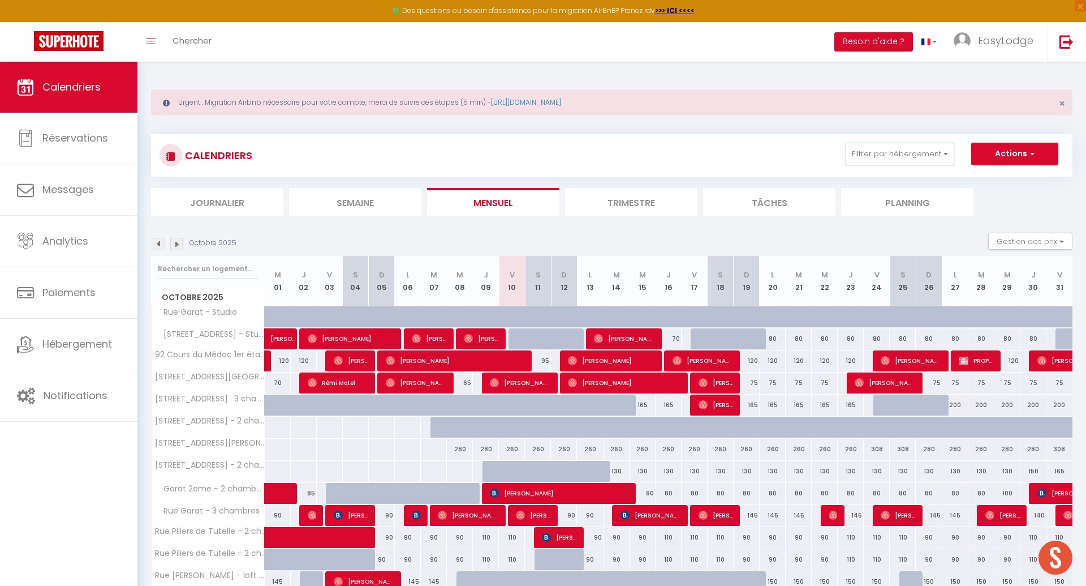
click at [895, 196] on li "Planning" at bounding box center [907, 202] width 132 height 28
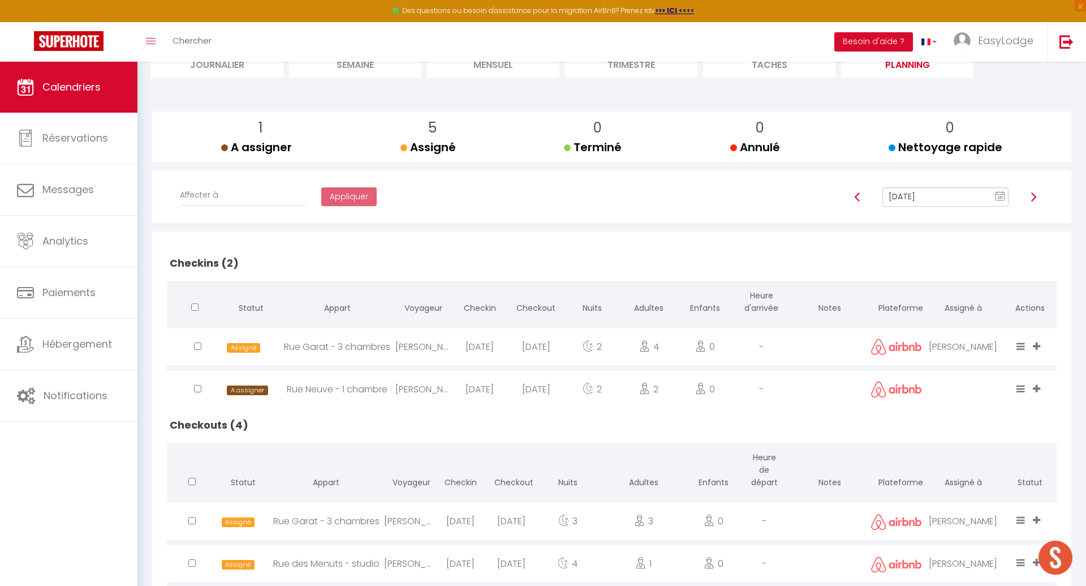
scroll to position [253, 0]
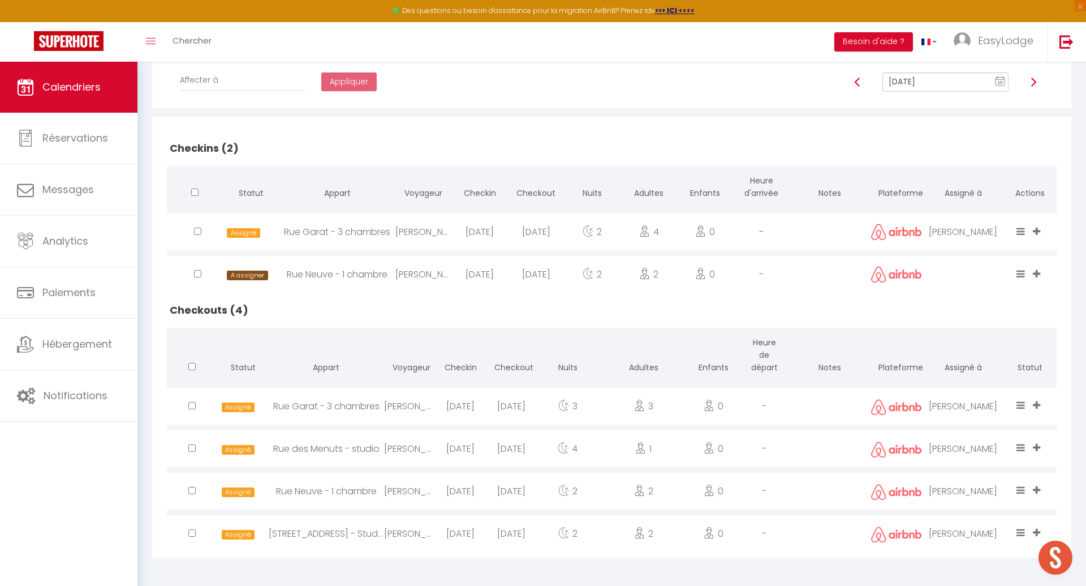
click at [1038, 271] on icon at bounding box center [1036, 274] width 7 height 10
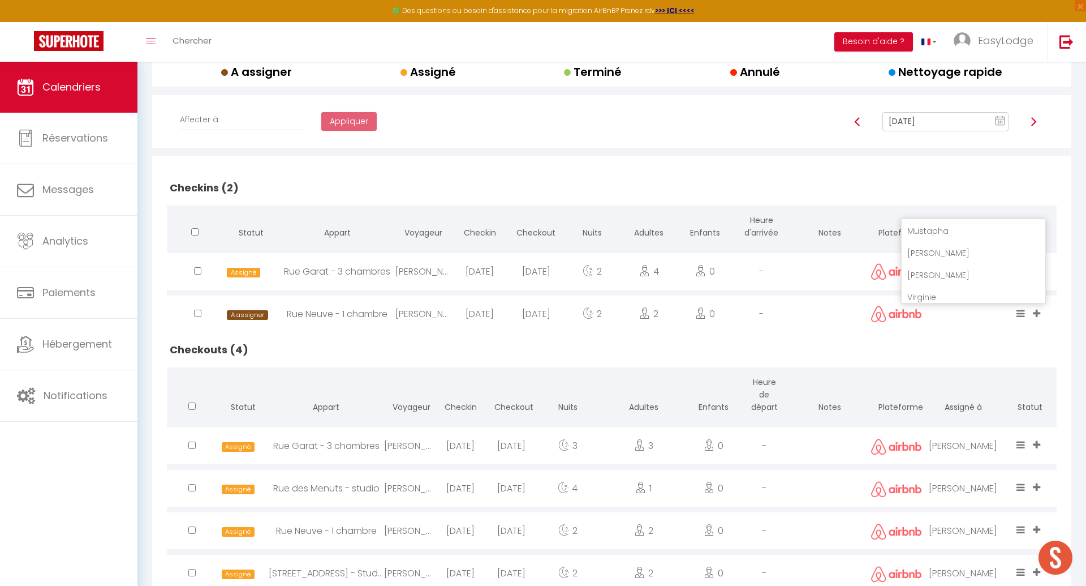
scroll to position [511, 0]
click at [968, 227] on li "Mustapha" at bounding box center [974, 227] width 144 height 22
